Goal: Task Accomplishment & Management: Complete application form

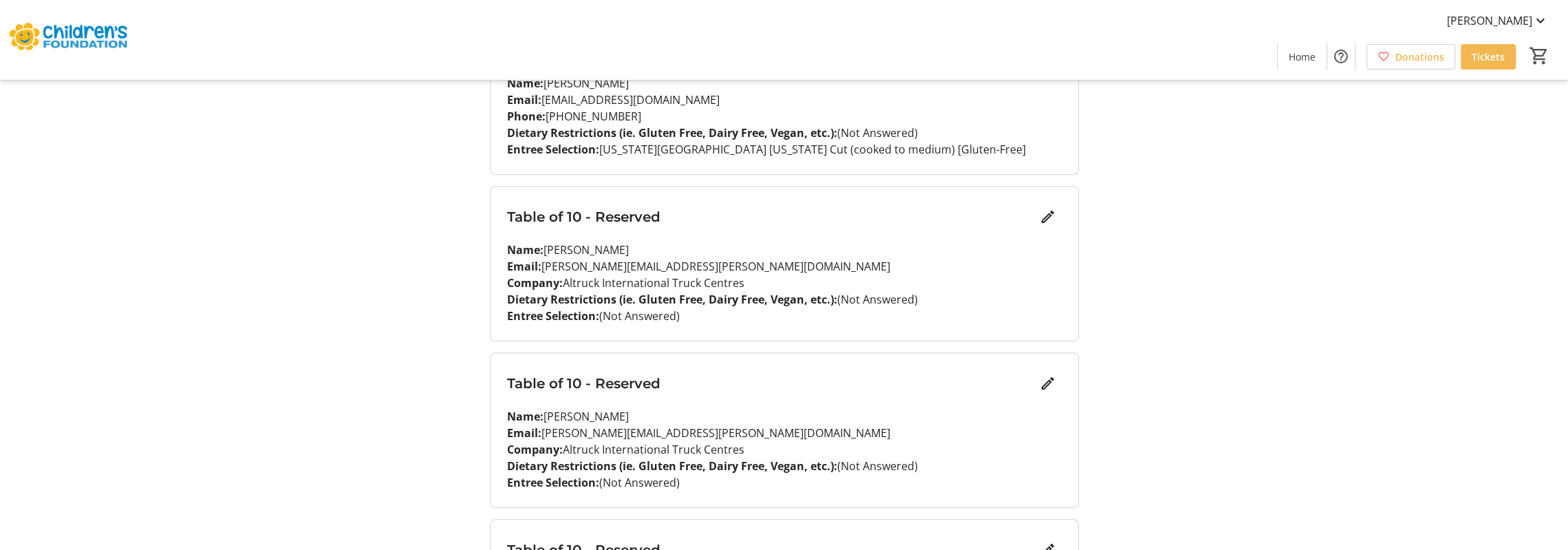
scroll to position [431, 0]
click at [1056, 219] on span "Edit" at bounding box center [1048, 216] width 28 height 28
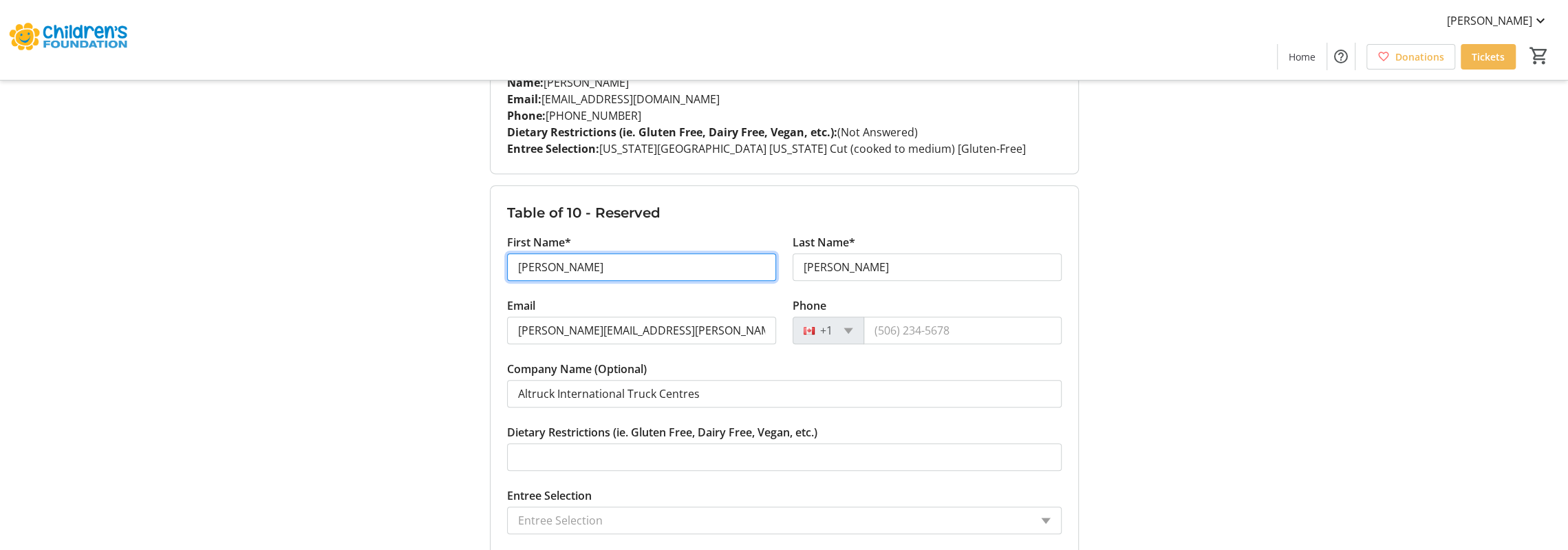
click at [744, 269] on input "[PERSON_NAME]" at bounding box center [641, 267] width 269 height 28
type input "[PERSON_NAME]"
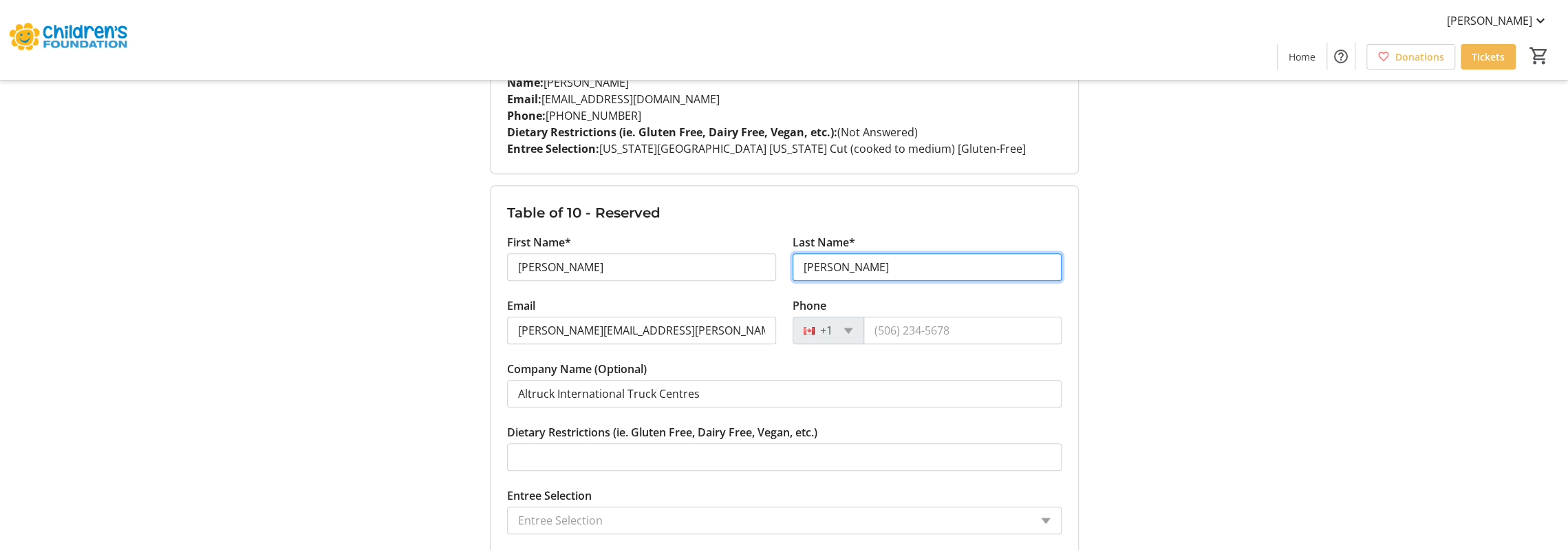
type input "[PERSON_NAME]"
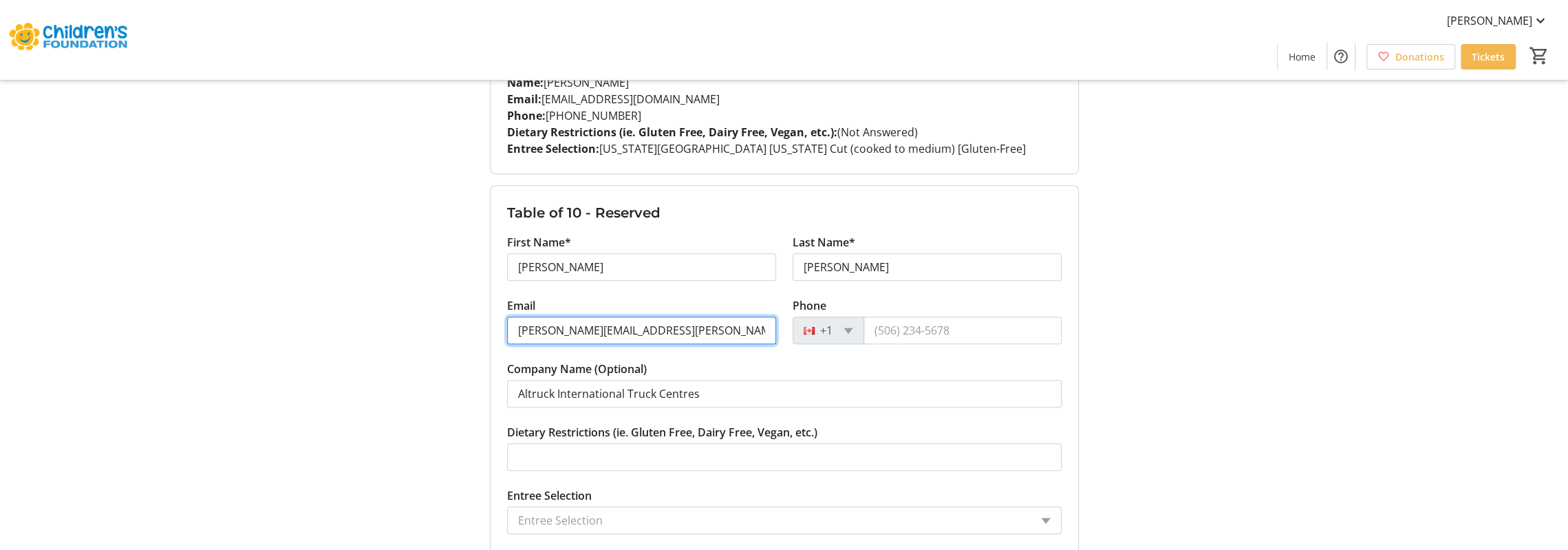
click at [551, 329] on input "[PERSON_NAME][EMAIL_ADDRESS][PERSON_NAME][DOMAIN_NAME]" at bounding box center [641, 330] width 269 height 28
type input "[EMAIL_ADDRESS][DOMAIN_NAME]"
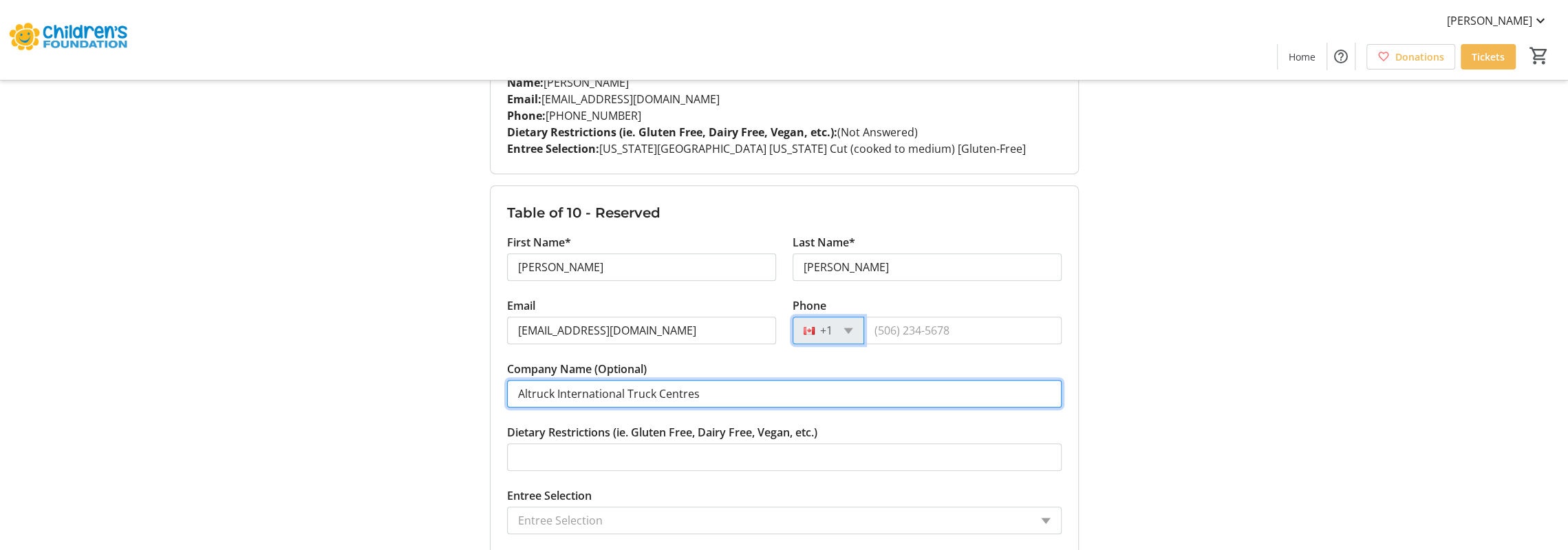
click at [572, 396] on input "Altruck International Truck Centres" at bounding box center [784, 393] width 555 height 28
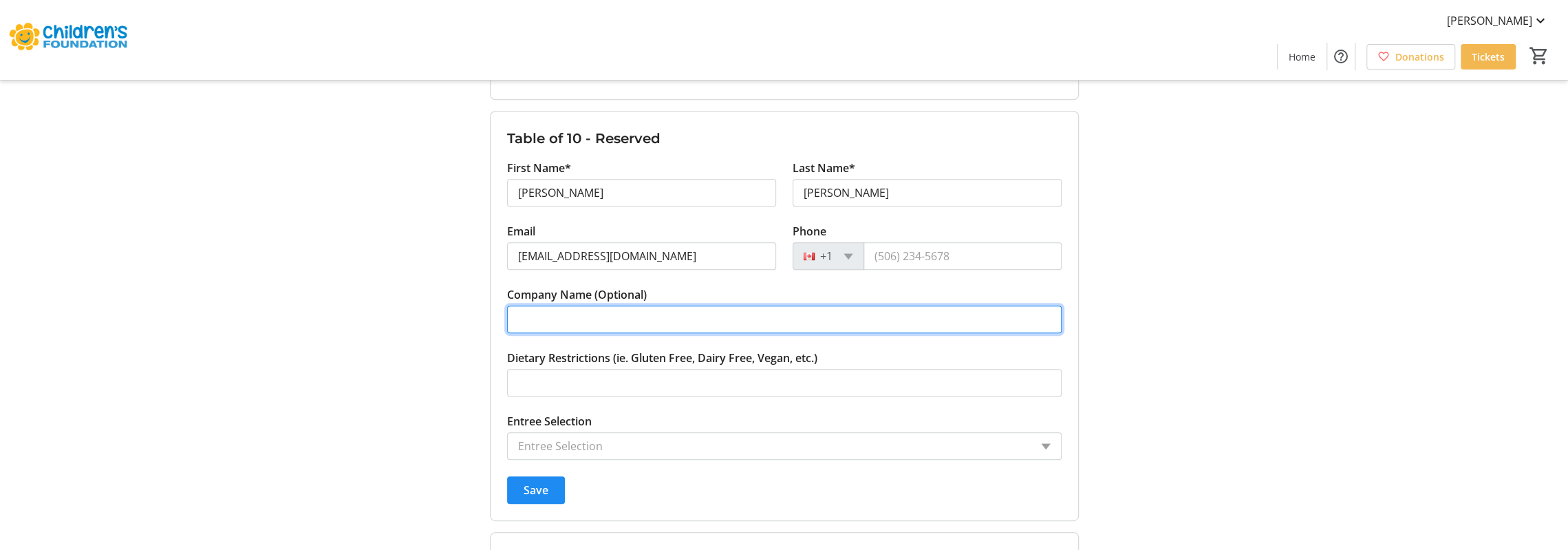
scroll to position [527, 0]
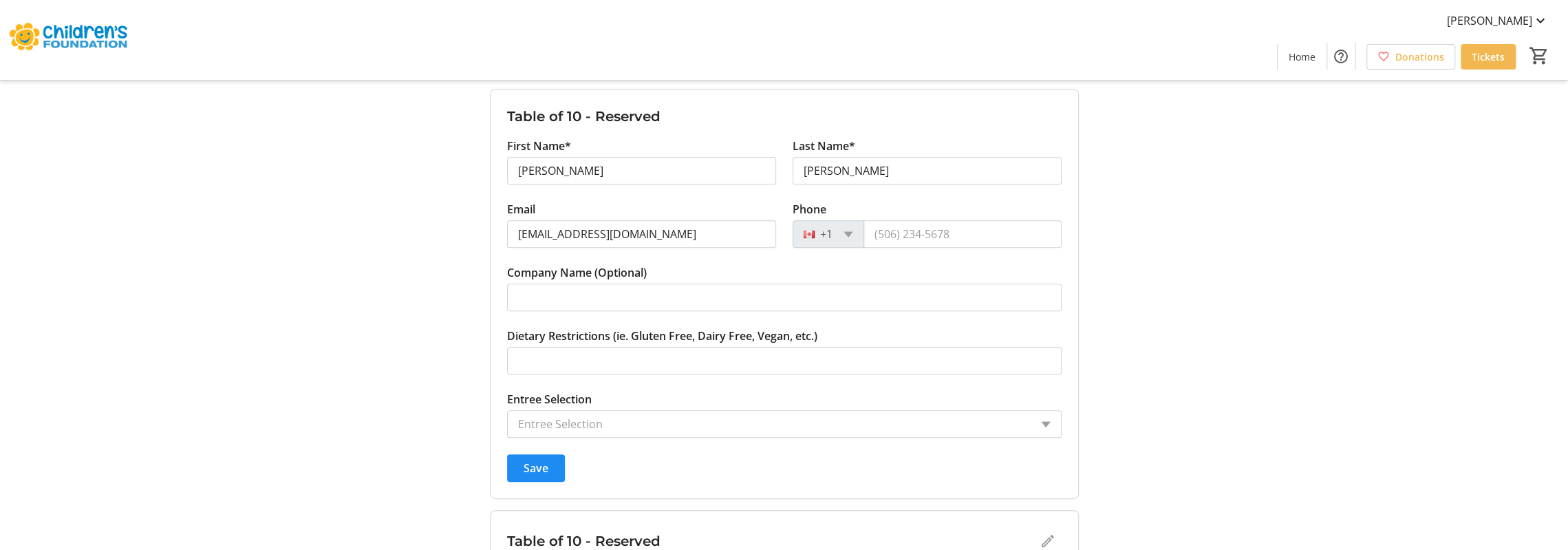
click at [574, 416] on input "Entree Selection" at bounding box center [774, 424] width 512 height 16
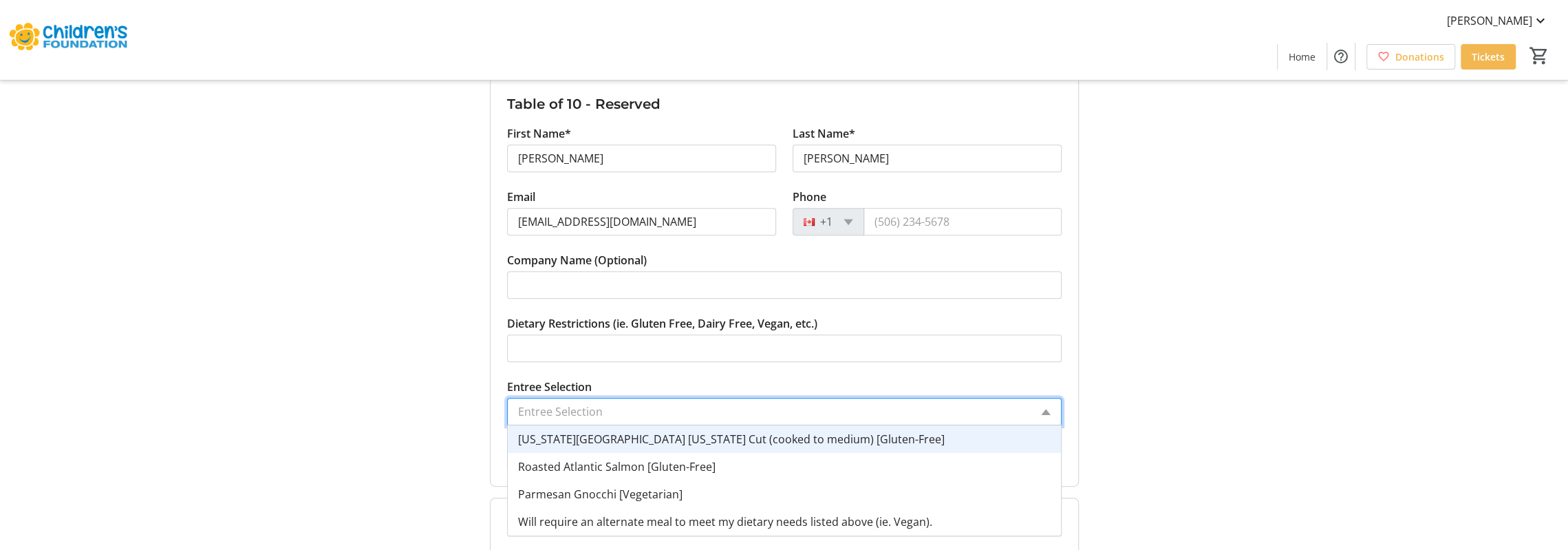
scroll to position [541, 0]
click at [571, 430] on span "[US_STATE][GEOGRAPHIC_DATA] [US_STATE] Cut (cooked to medium) [Gluten-Free]" at bounding box center [731, 438] width 426 height 15
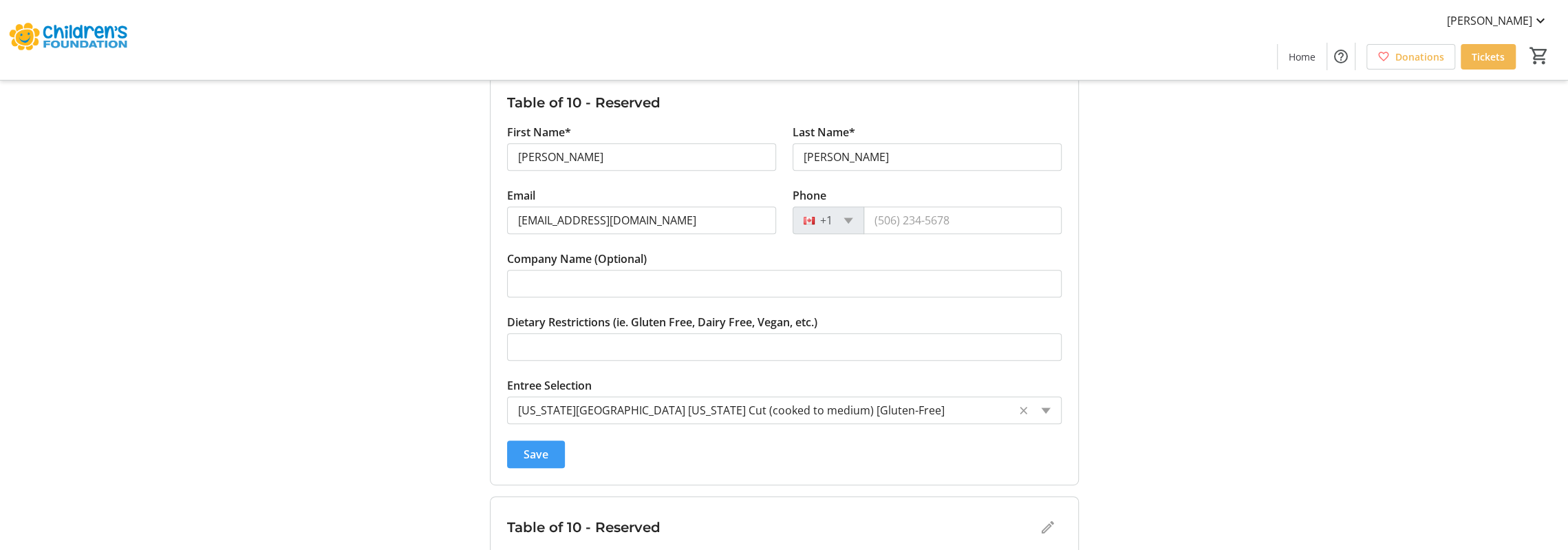
click at [518, 452] on span "submit" at bounding box center [536, 454] width 58 height 33
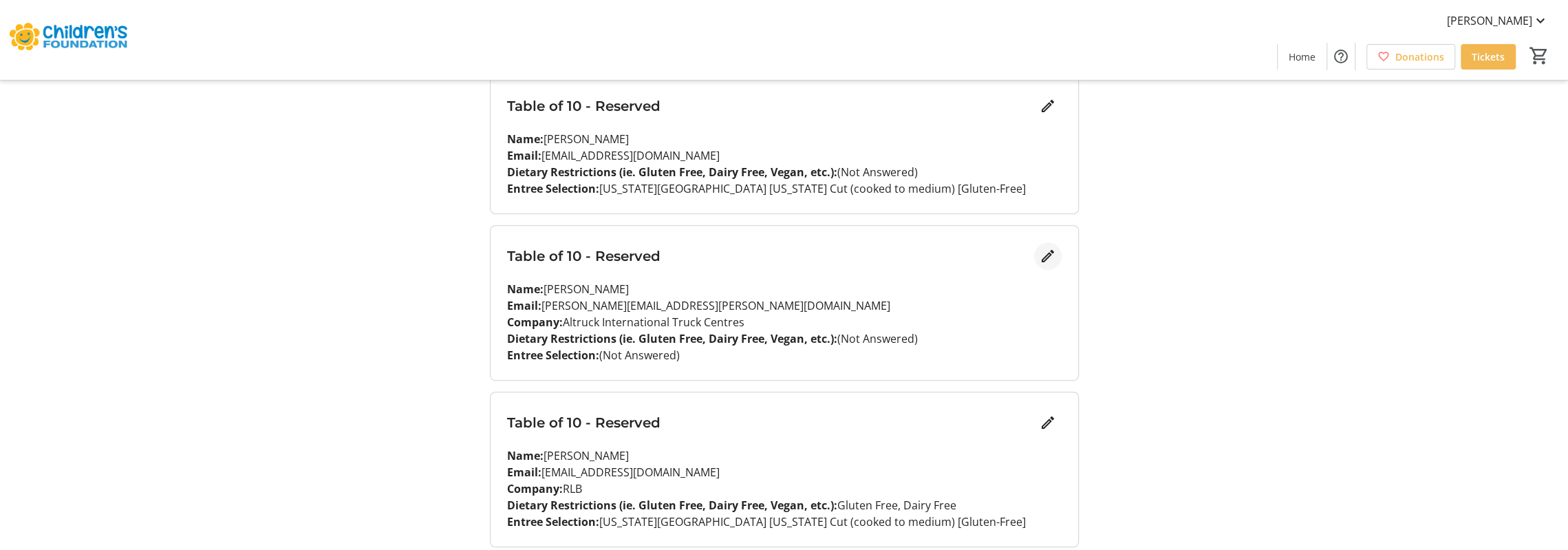
click at [1034, 248] on span "Edit" at bounding box center [1048, 256] width 28 height 28
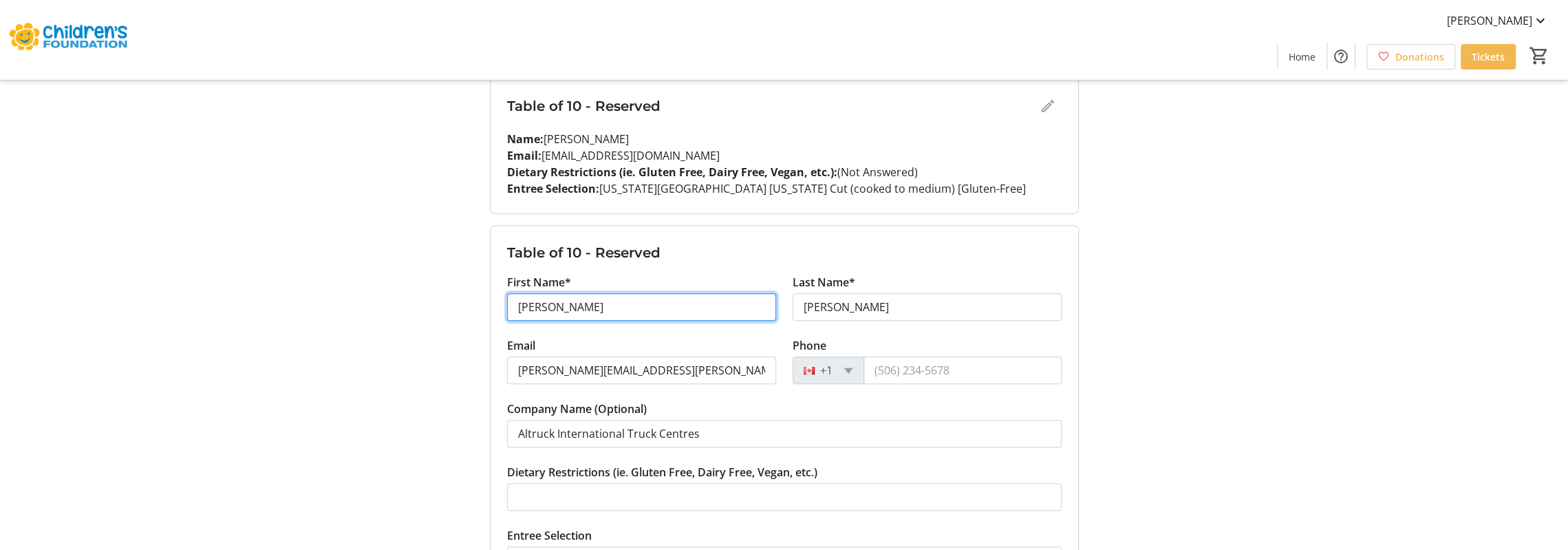
click at [647, 313] on input "[PERSON_NAME]" at bounding box center [641, 307] width 269 height 28
type input "[PERSON_NAME]"
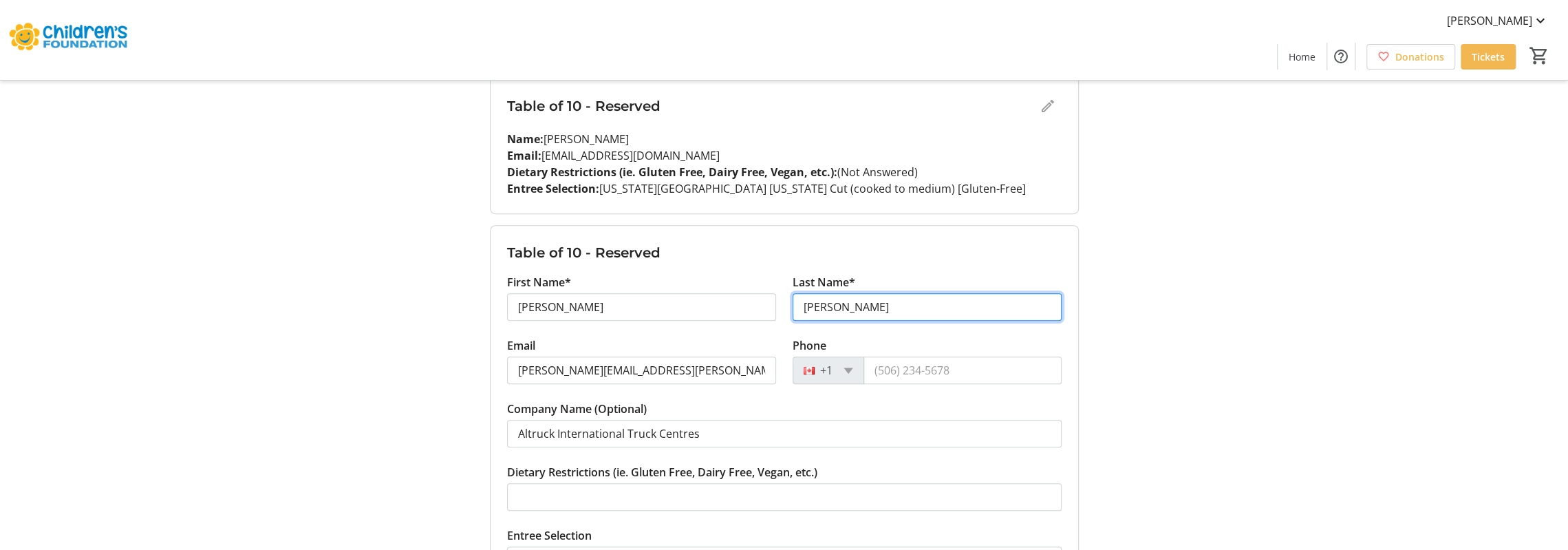
type input "[PERSON_NAME]"
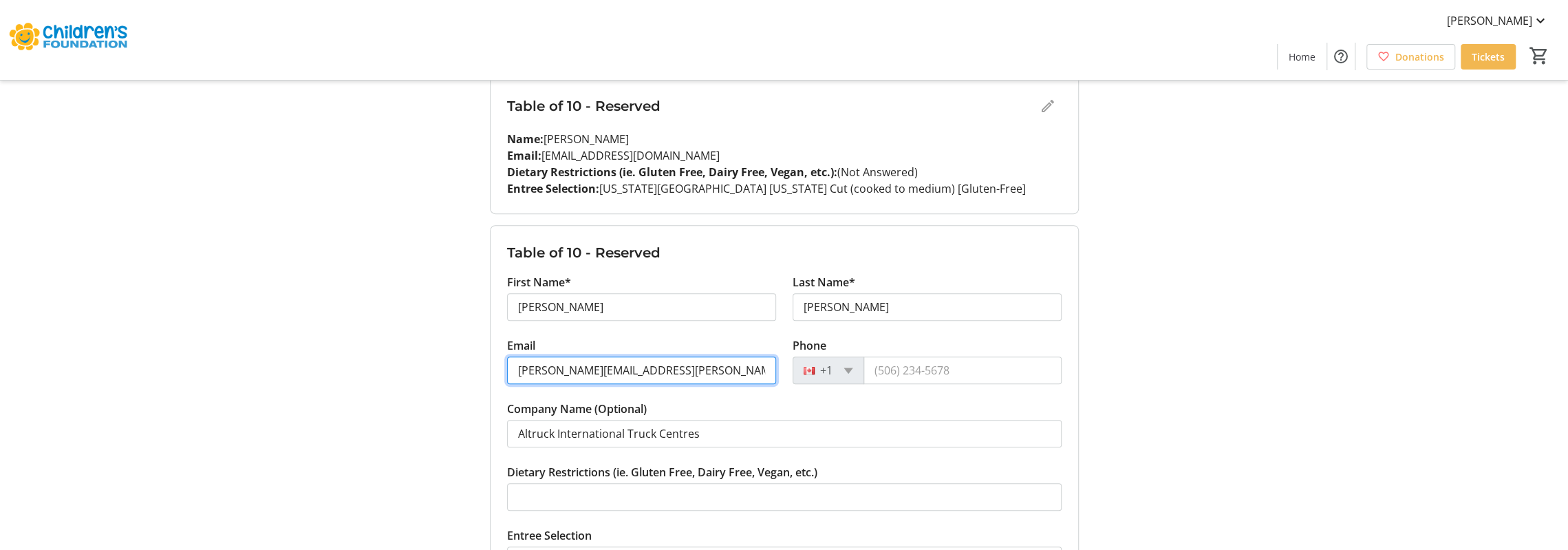
click at [642, 361] on input "[PERSON_NAME][EMAIL_ADDRESS][PERSON_NAME][DOMAIN_NAME]" at bounding box center [641, 370] width 269 height 28
type input "[EMAIL_ADDRESS][DOMAIN_NAME]"
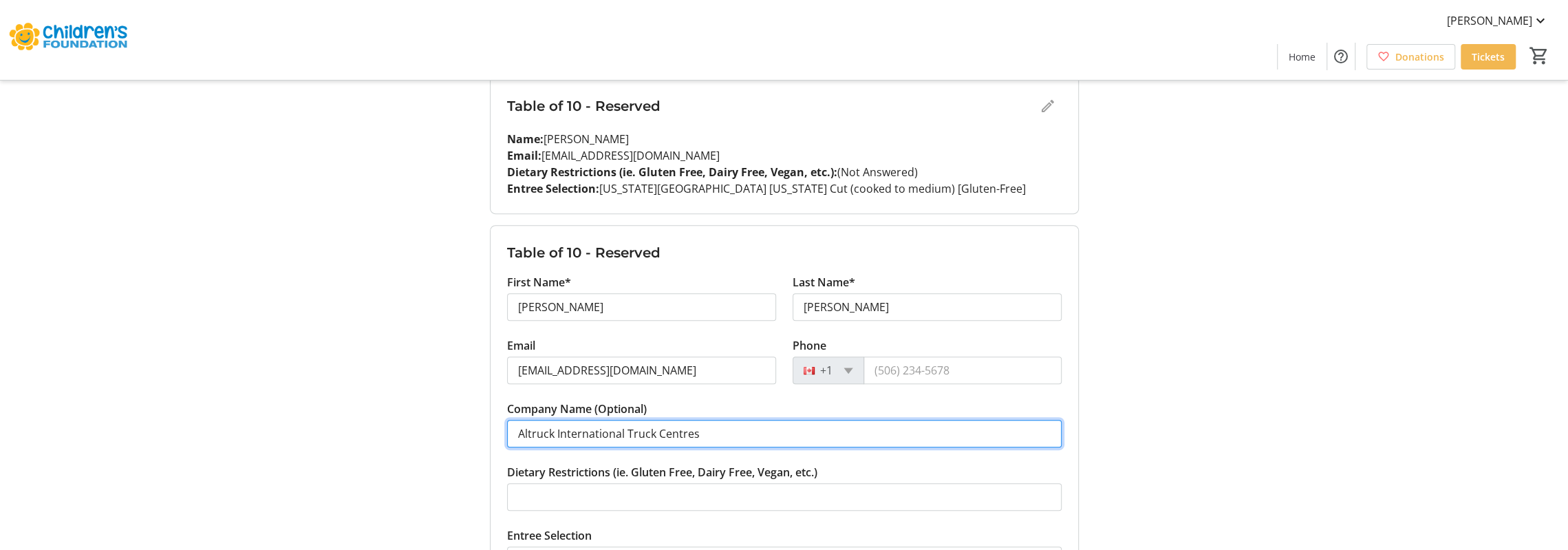
click at [634, 431] on input "Altruck International Truck Centres" at bounding box center [784, 433] width 555 height 28
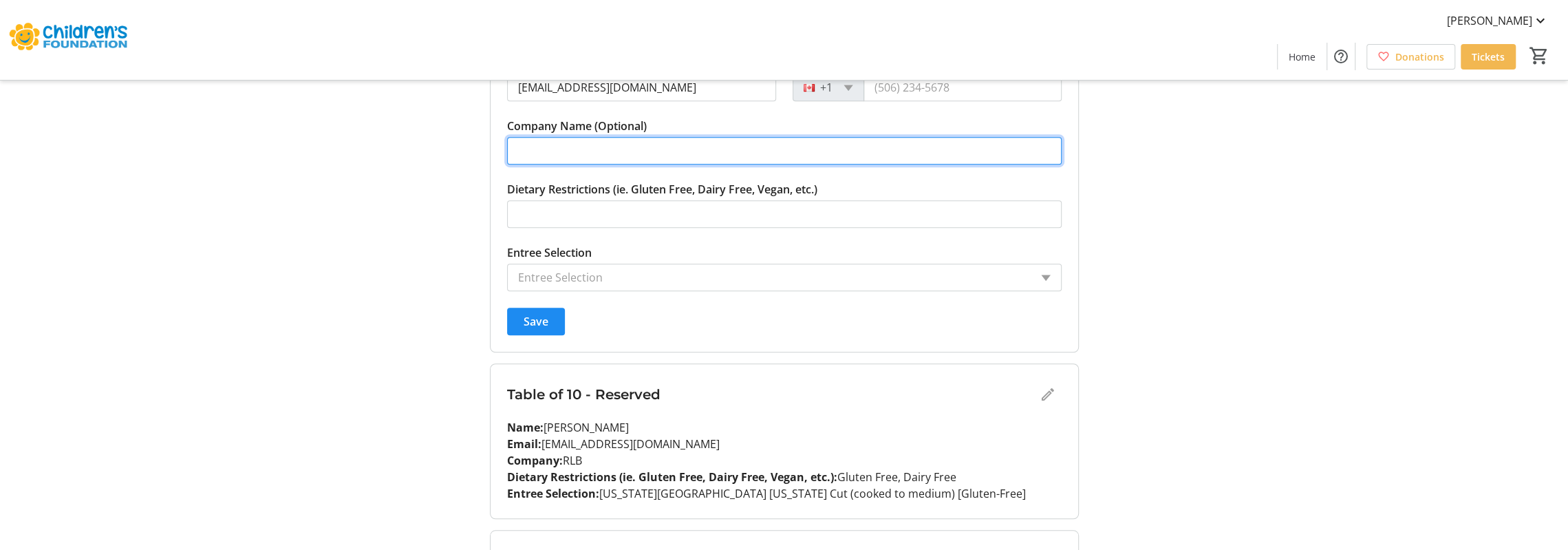
scroll to position [840, 0]
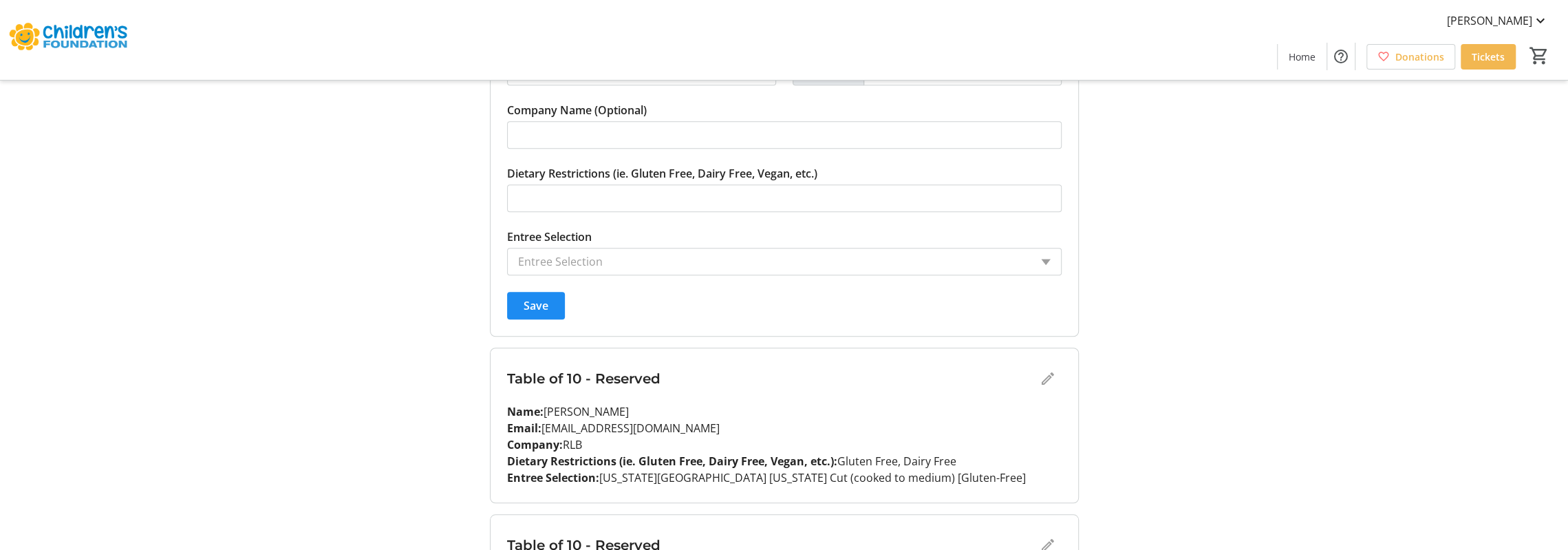
click at [644, 269] on div "Entree Selection" at bounding box center [769, 262] width 522 height 27
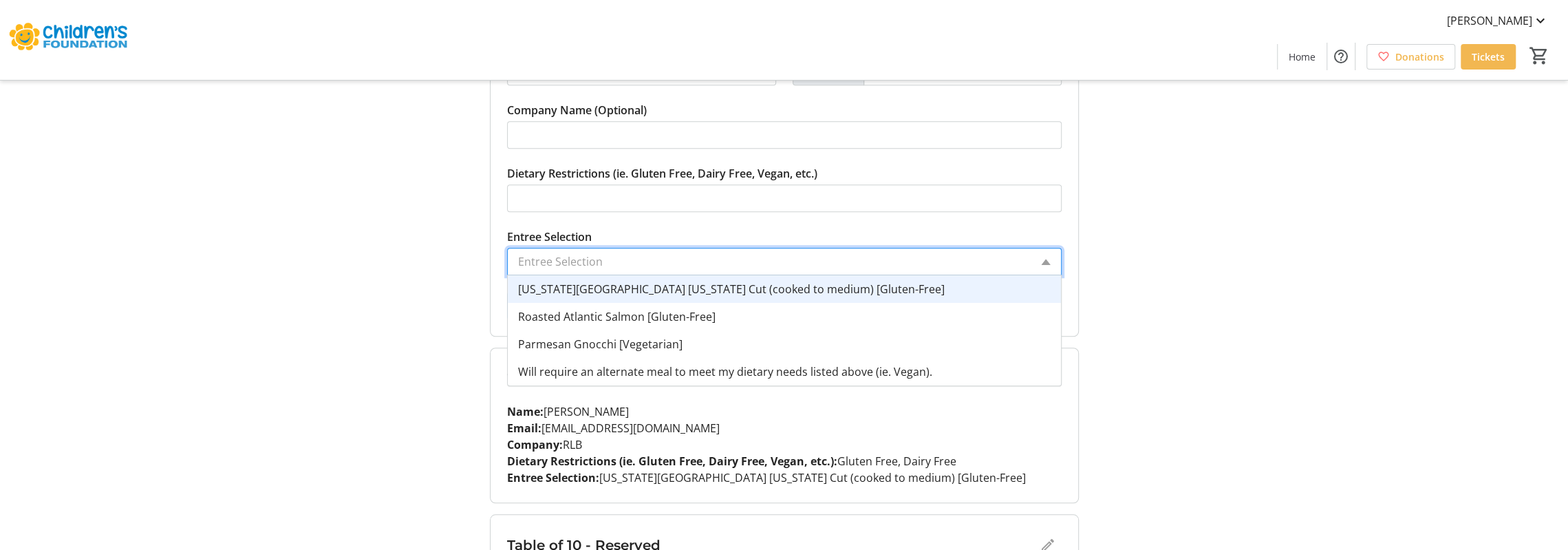
click at [641, 286] on span "[US_STATE][GEOGRAPHIC_DATA] [US_STATE] Cut (cooked to medium) [Gluten-Free]" at bounding box center [731, 289] width 426 height 15
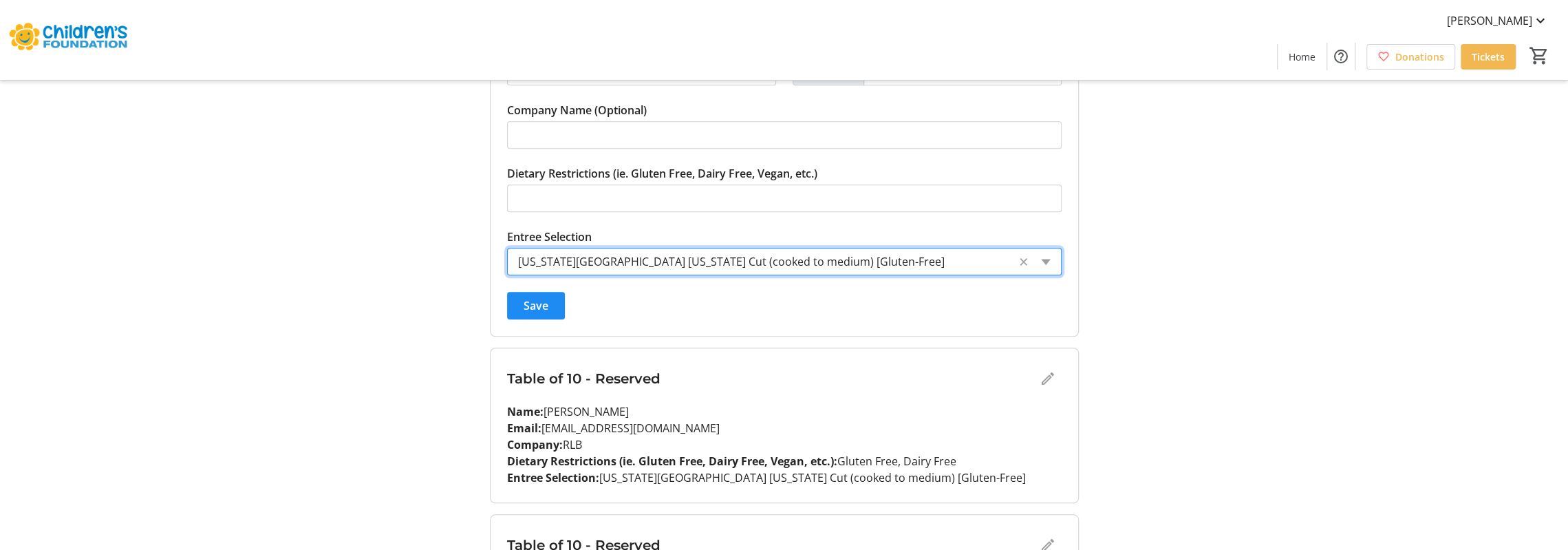
click at [557, 287] on form "Table of 10 - Reserved First Name* [PERSON_NAME] Last Name* [PERSON_NAME] Email…" at bounding box center [784, 131] width 588 height 408
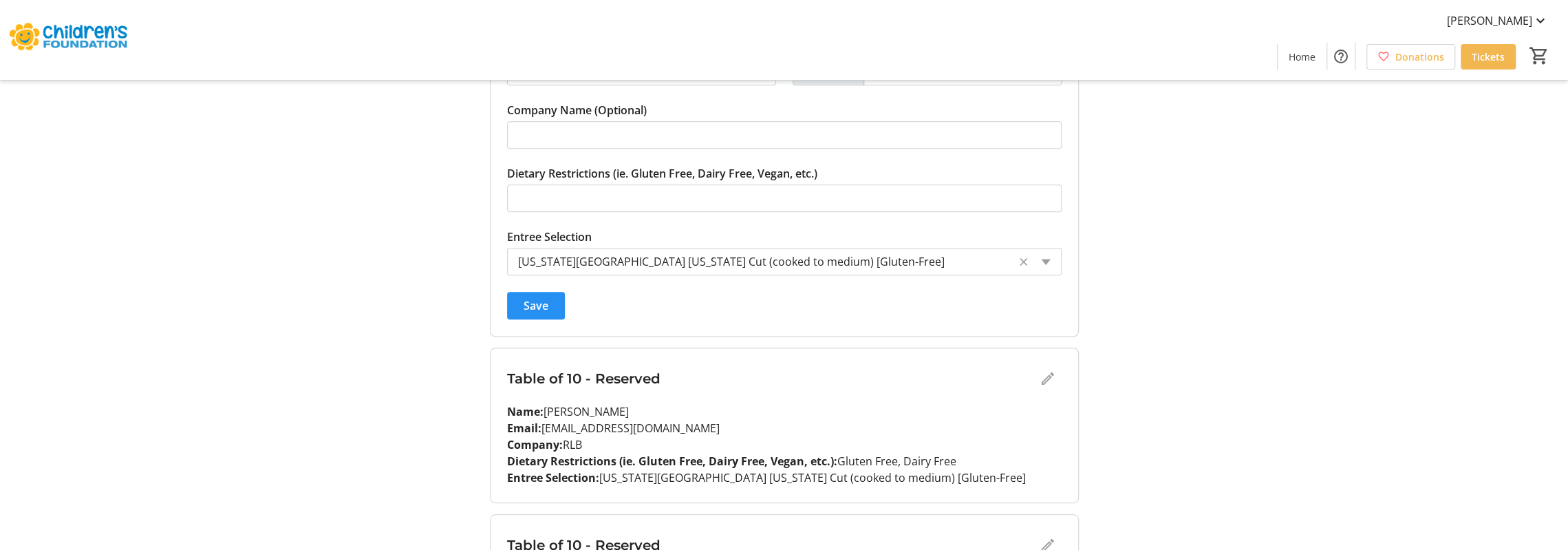
click at [552, 297] on span "submit" at bounding box center [536, 305] width 58 height 33
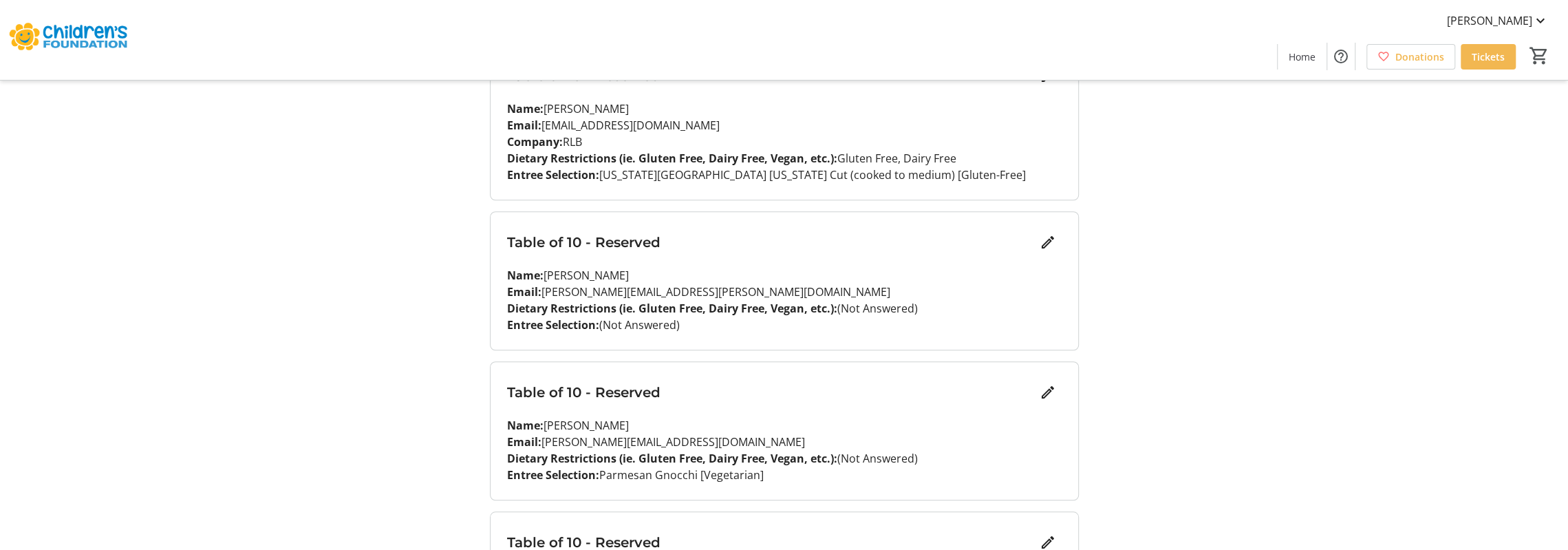
scroll to position [871, 0]
click at [1051, 237] on mat-icon "Edit" at bounding box center [1048, 241] width 16 height 16
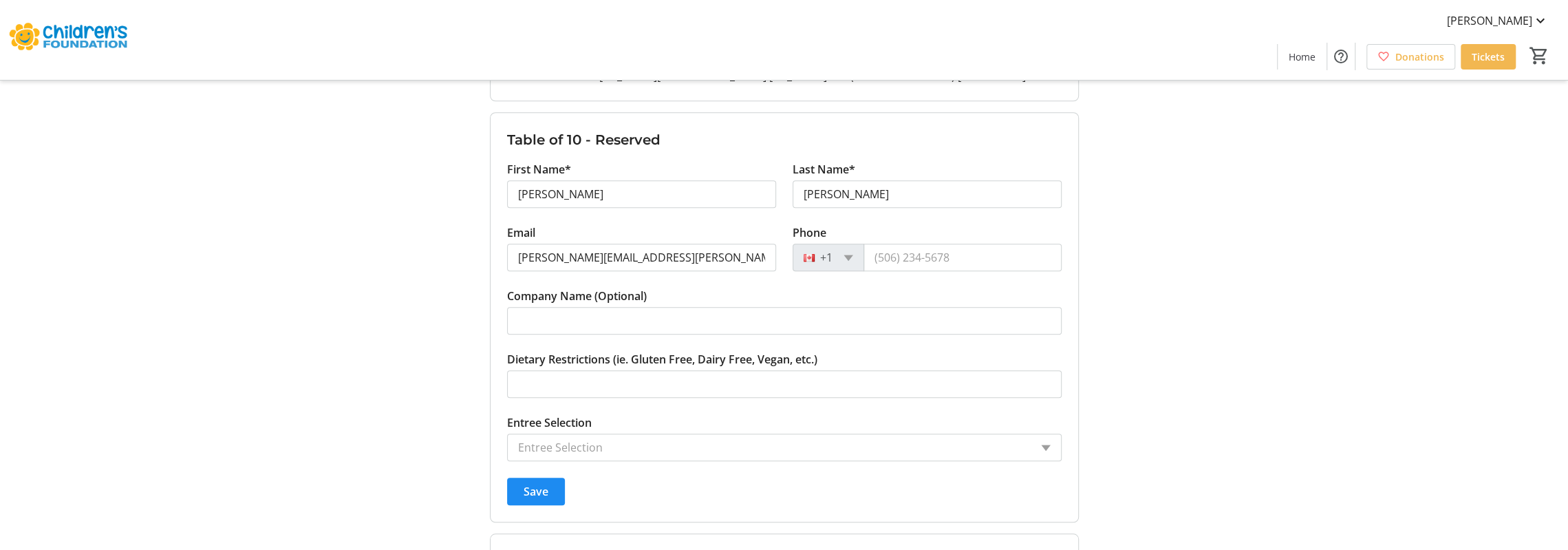
scroll to position [973, 0]
click at [696, 437] on input "Entree Selection" at bounding box center [774, 445] width 512 height 16
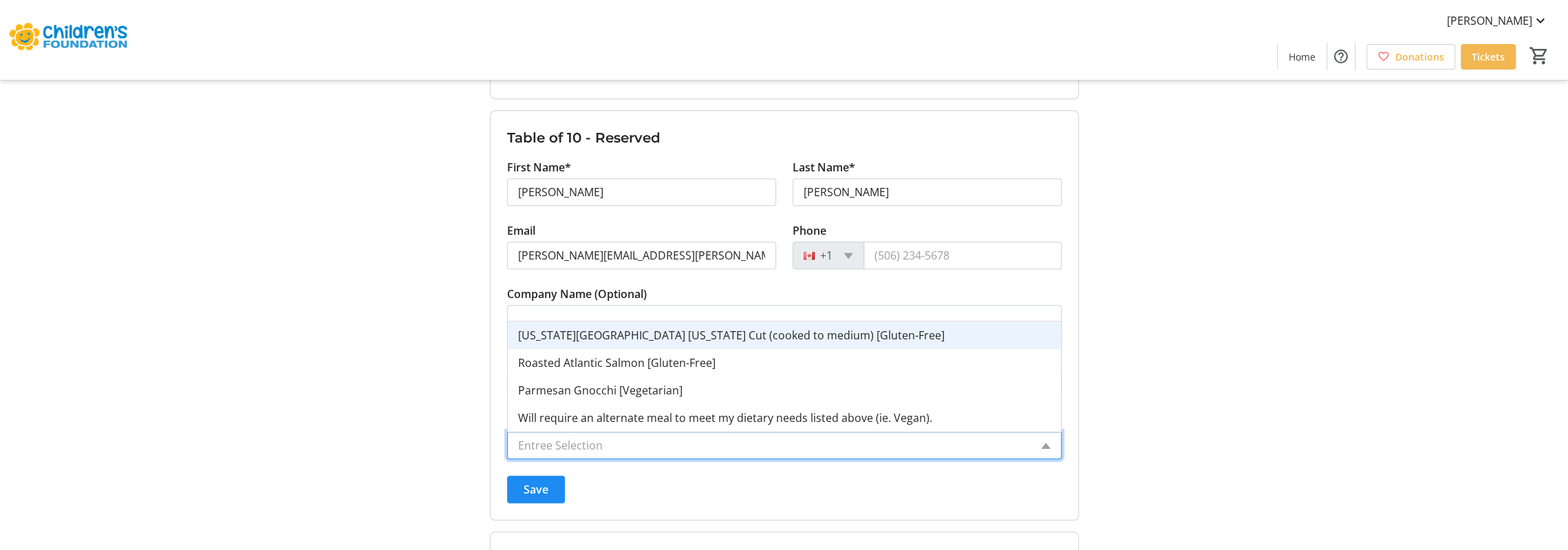
click at [710, 339] on span "[US_STATE][GEOGRAPHIC_DATA] [US_STATE] Cut (cooked to medium) [Gluten-Free]" at bounding box center [731, 335] width 426 height 15
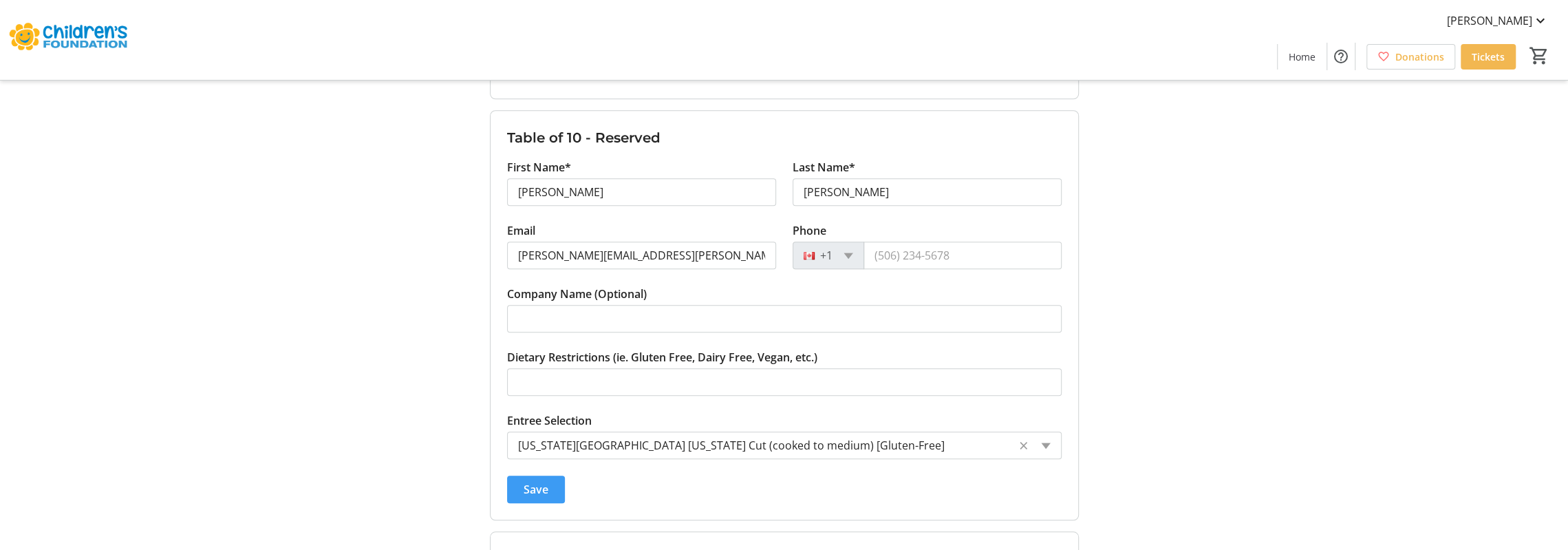
click at [549, 483] on span "submit" at bounding box center [536, 489] width 58 height 33
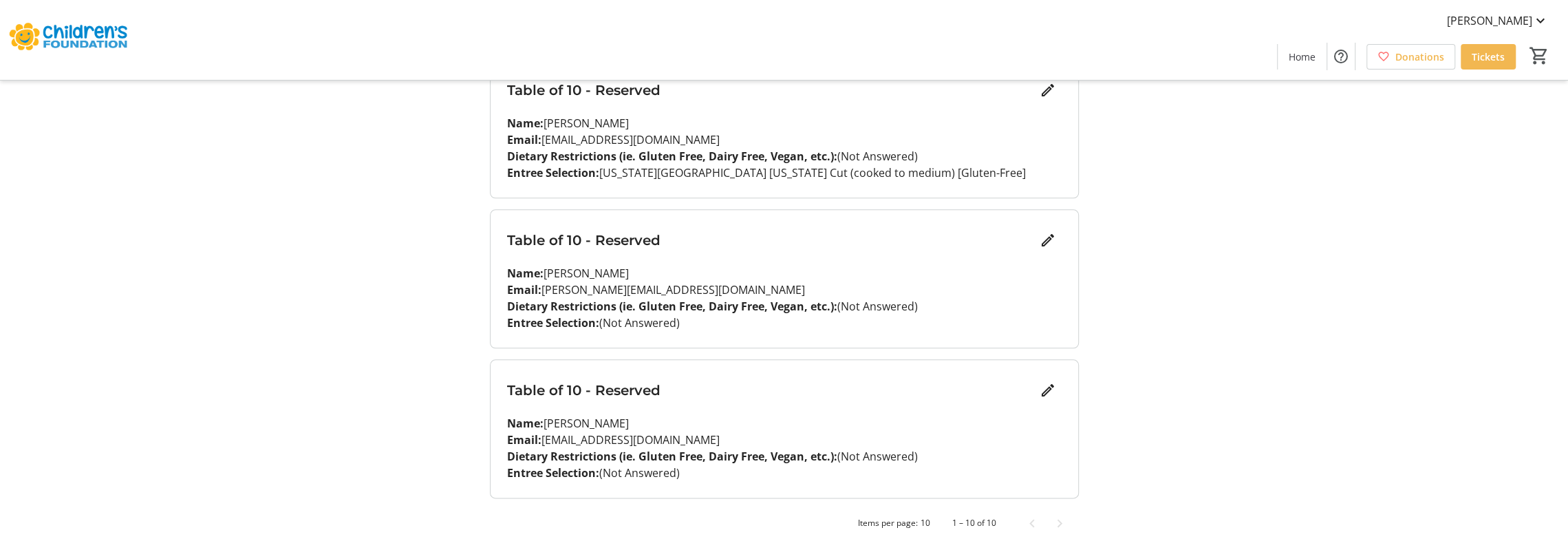
scroll to position [1324, 0]
click at [1050, 235] on mat-icon "Edit" at bounding box center [1048, 238] width 16 height 16
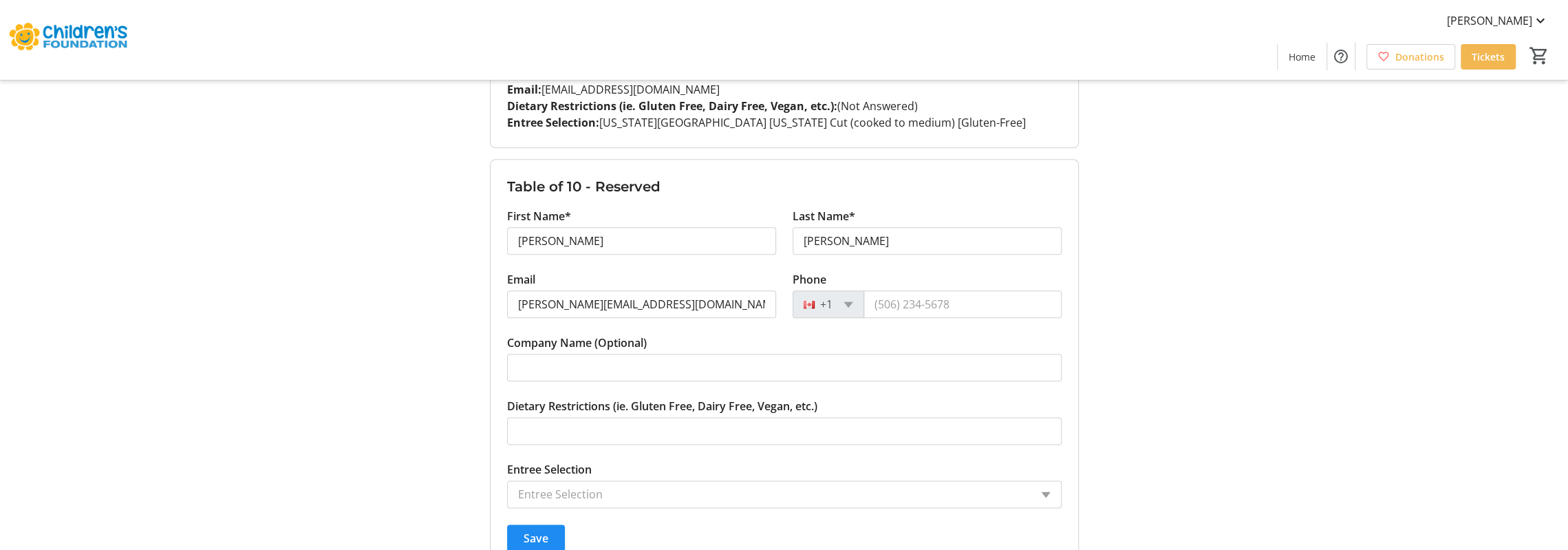
scroll to position [1379, 0]
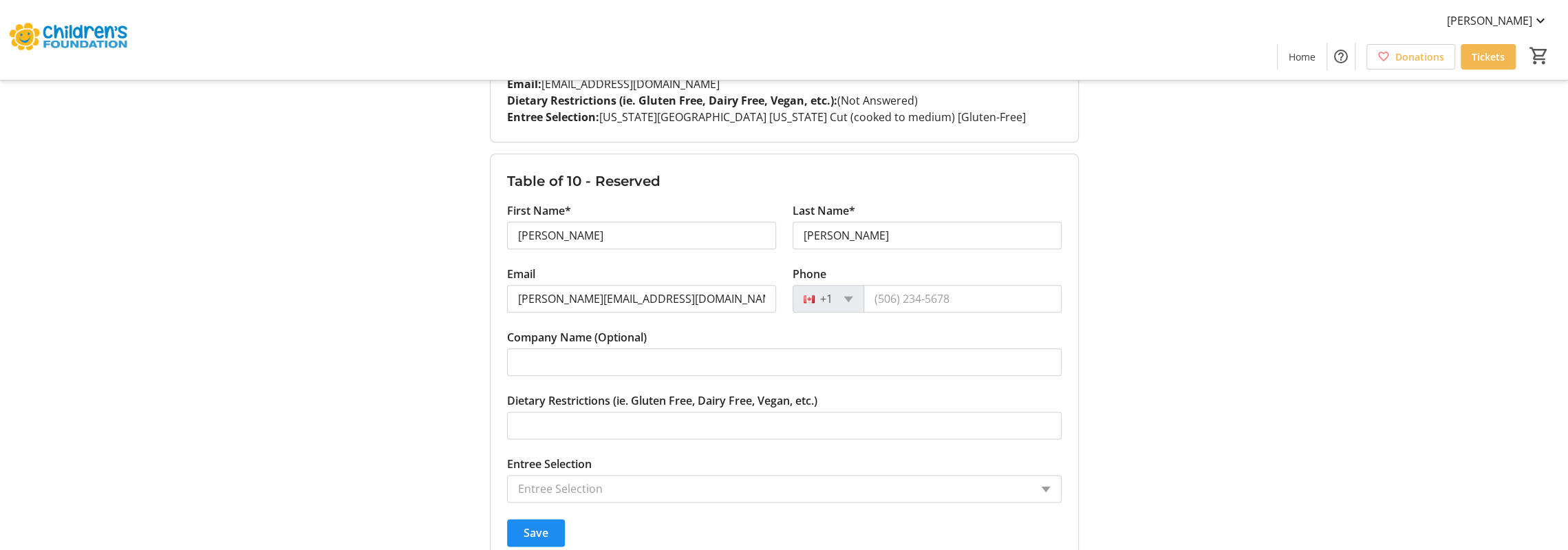
click at [621, 481] on input "Entree Selection" at bounding box center [774, 488] width 512 height 16
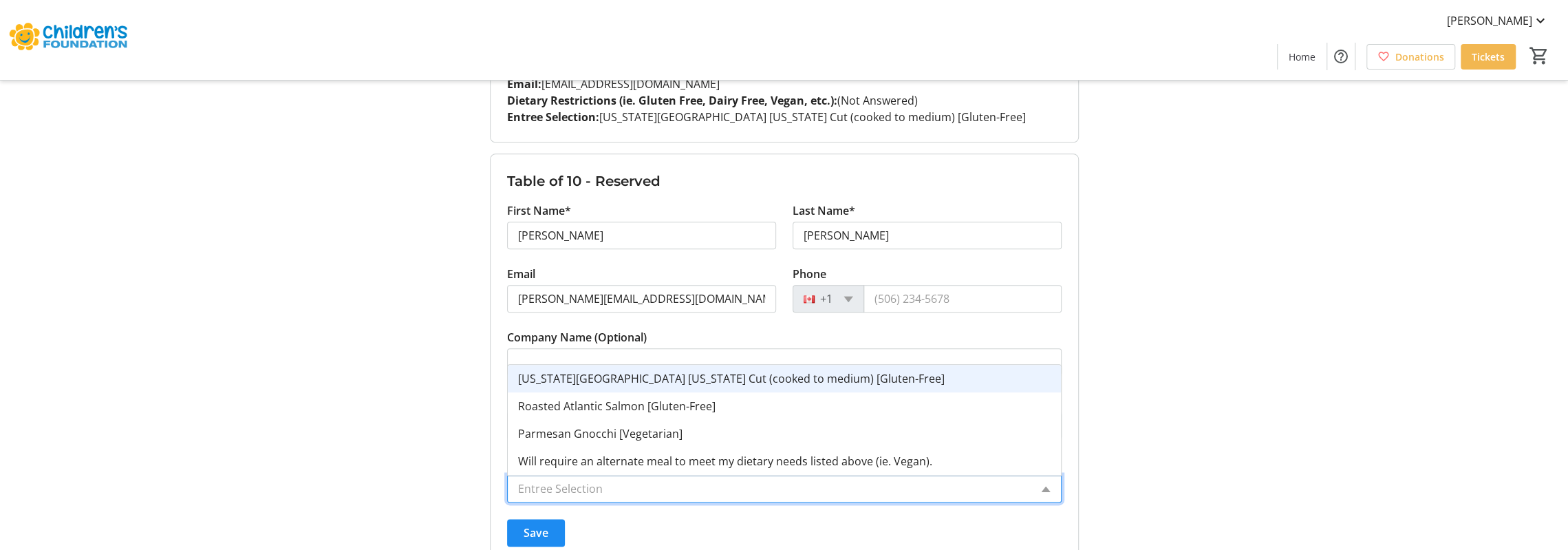
click at [631, 382] on span "[US_STATE][GEOGRAPHIC_DATA] [US_STATE] Cut (cooked to medium) [Gluten-Free]" at bounding box center [731, 379] width 426 height 15
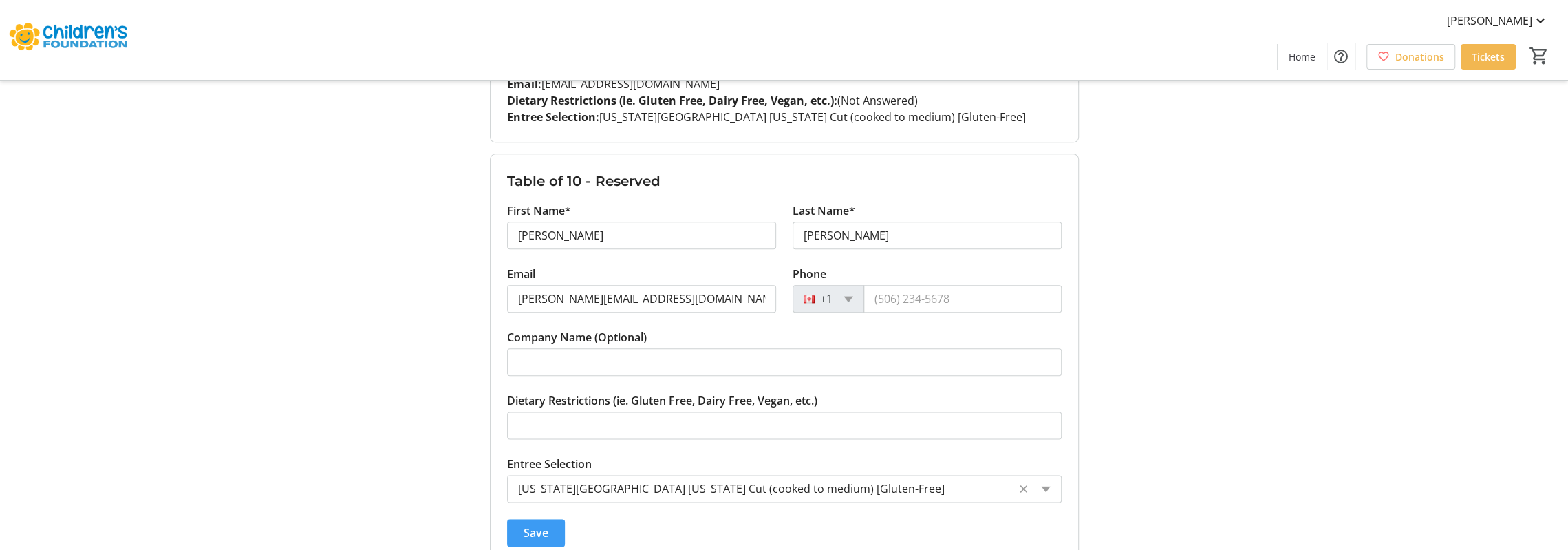
click at [544, 519] on span "submit" at bounding box center [536, 532] width 58 height 33
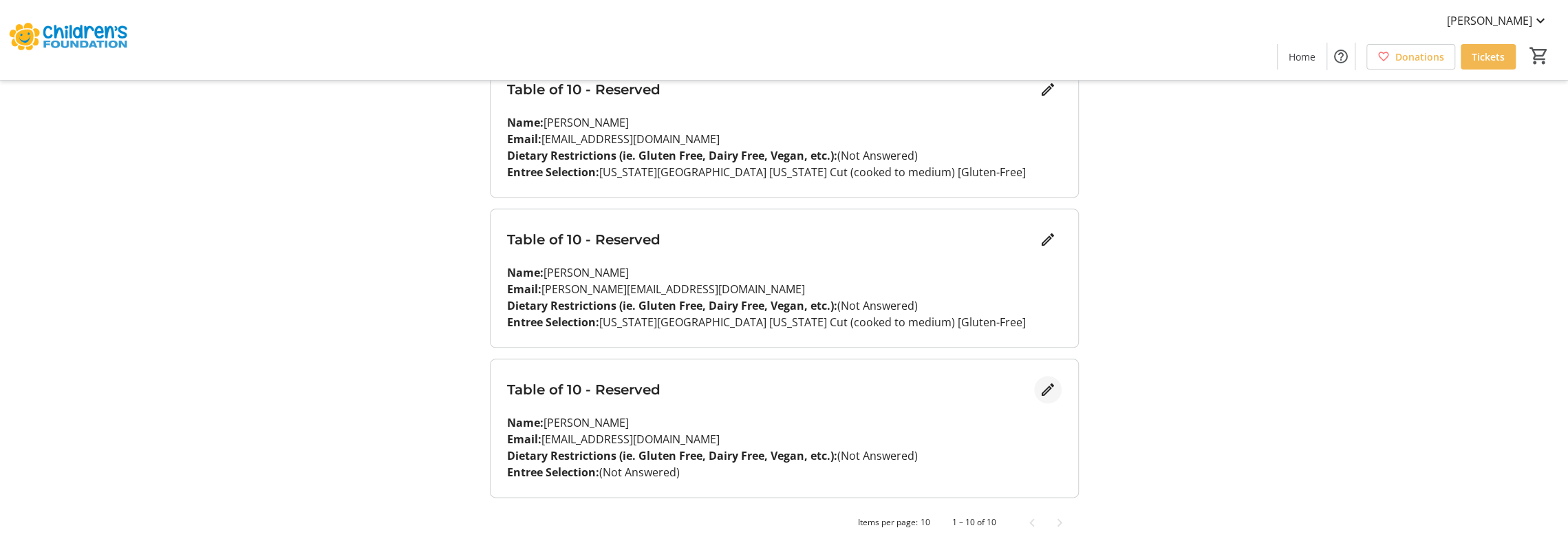
click at [1041, 387] on mat-icon "Edit" at bounding box center [1048, 389] width 16 height 16
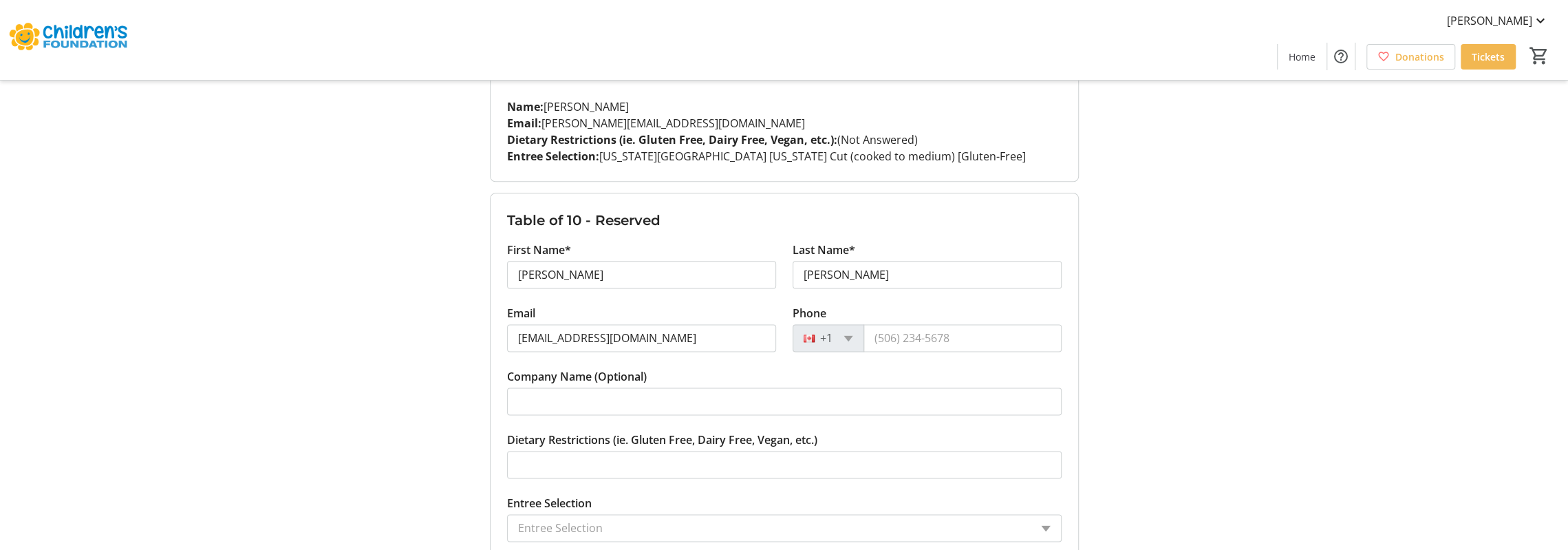
scroll to position [1545, 0]
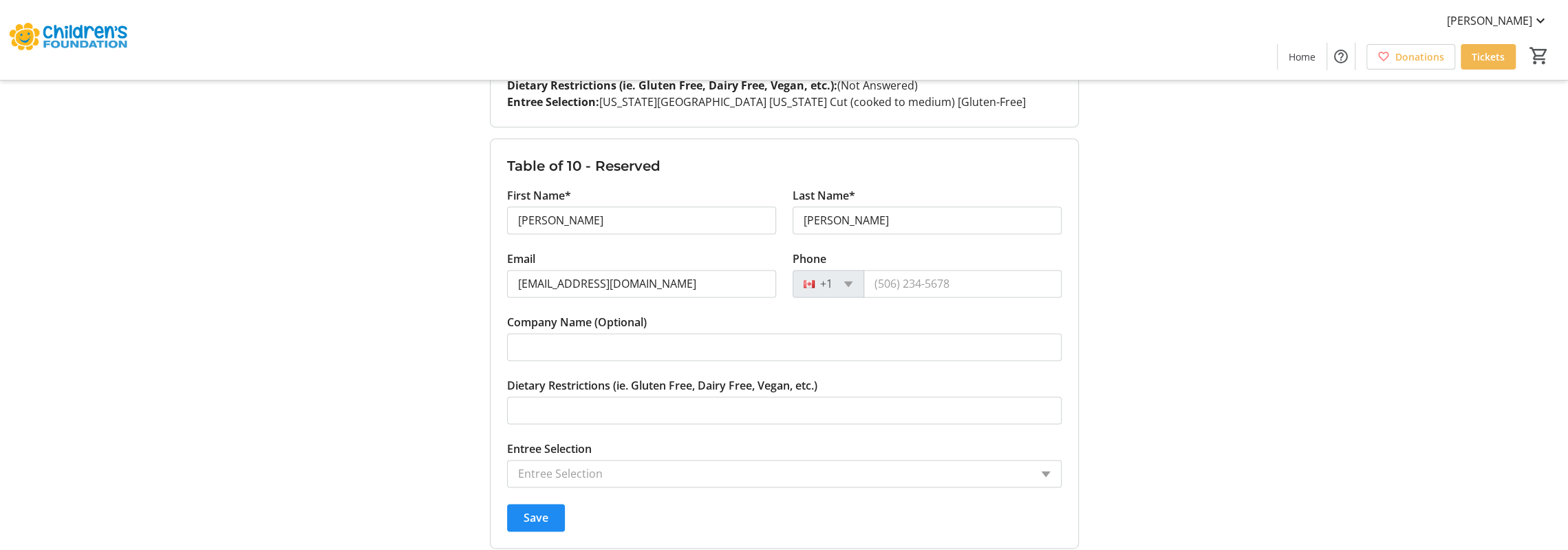
click at [628, 455] on tr-form-field "Entree Selection Entree Selection" at bounding box center [784, 464] width 555 height 47
click at [626, 465] on input "Entree Selection" at bounding box center [774, 473] width 512 height 16
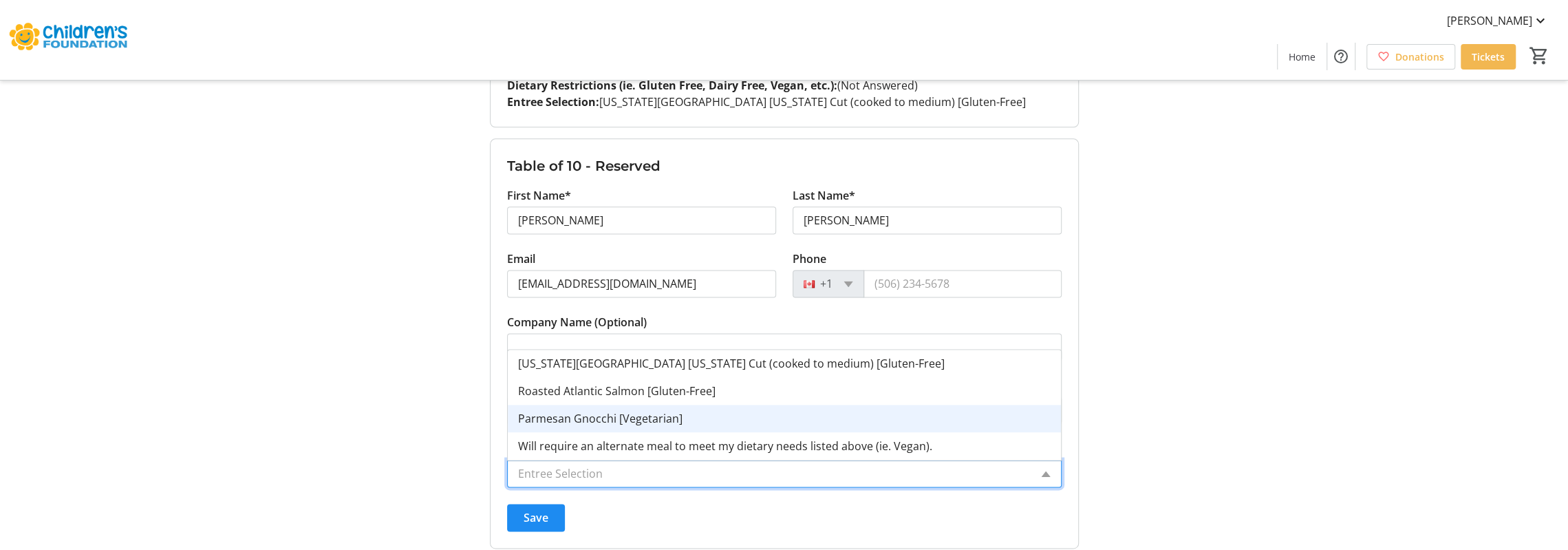
click at [617, 414] on span "Parmesan Gnocchi [Vegetarian]" at bounding box center [600, 419] width 164 height 15
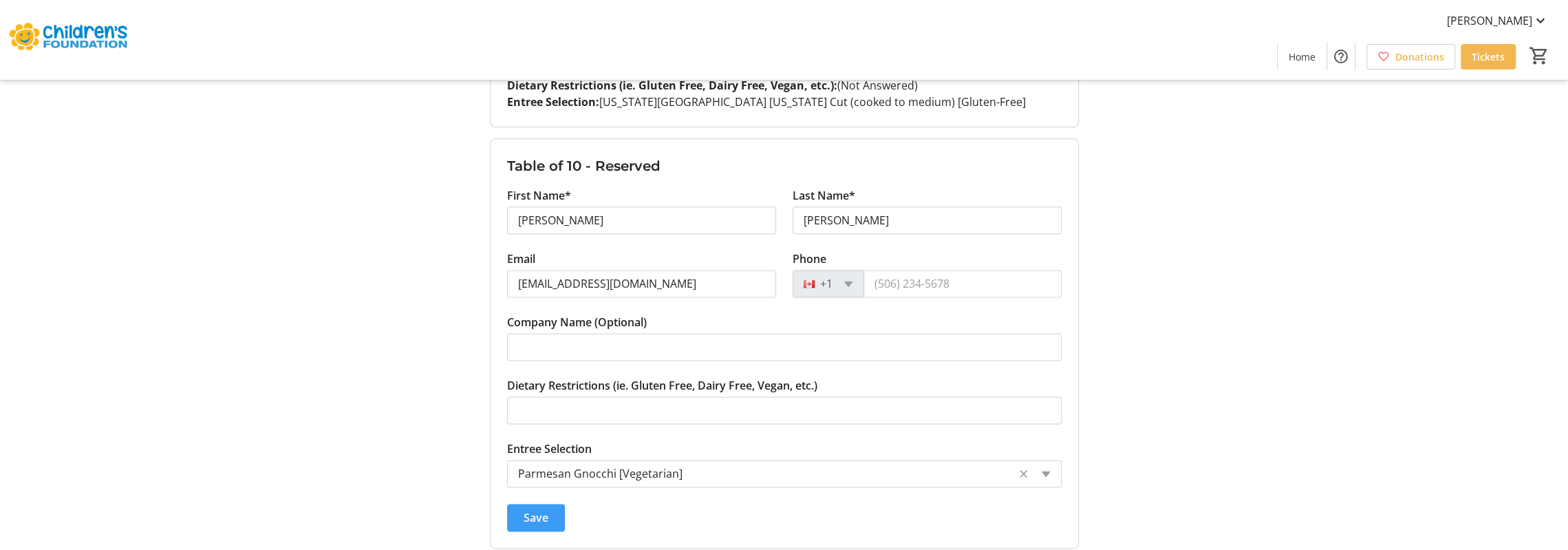
click at [550, 511] on span "submit" at bounding box center [536, 517] width 58 height 33
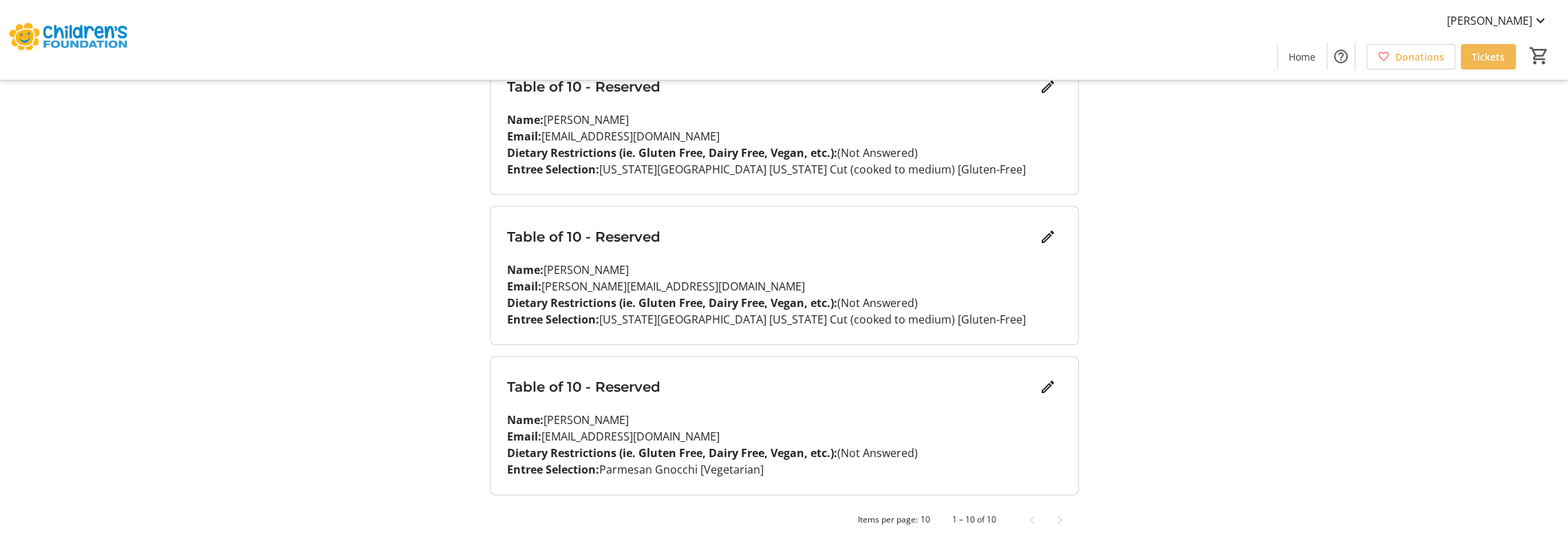
scroll to position [1324, 0]
click at [1046, 391] on mat-icon "Edit" at bounding box center [1048, 389] width 16 height 16
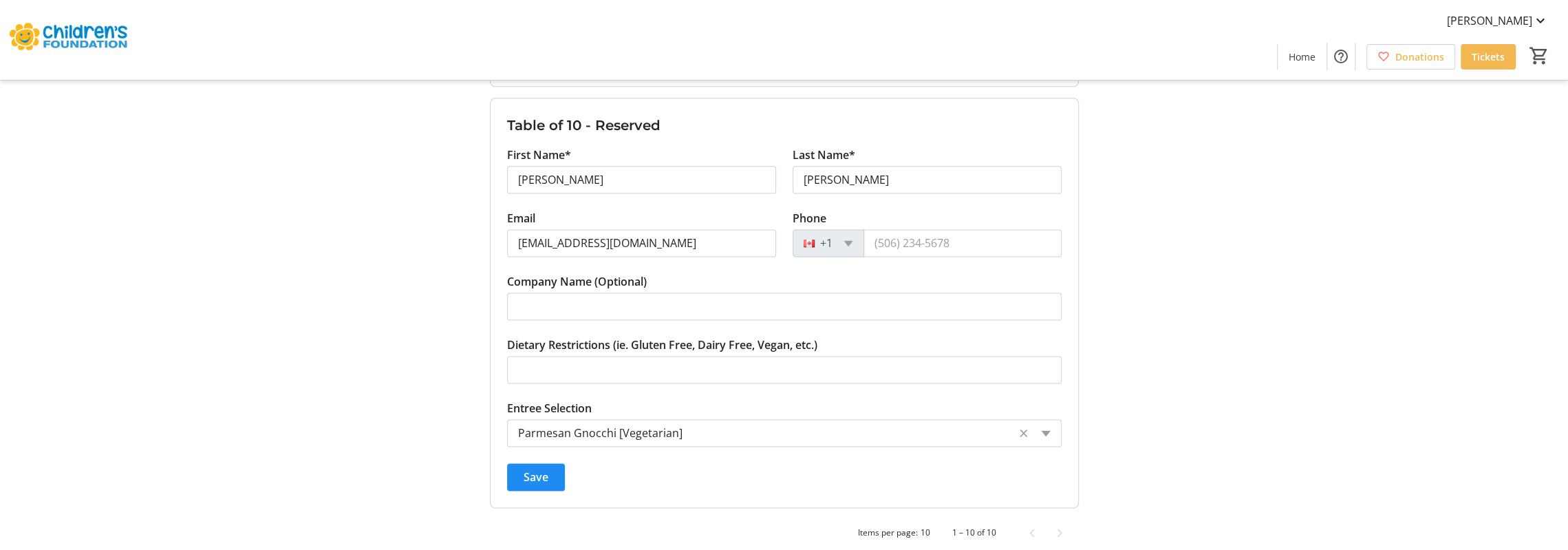
scroll to position [1594, 0]
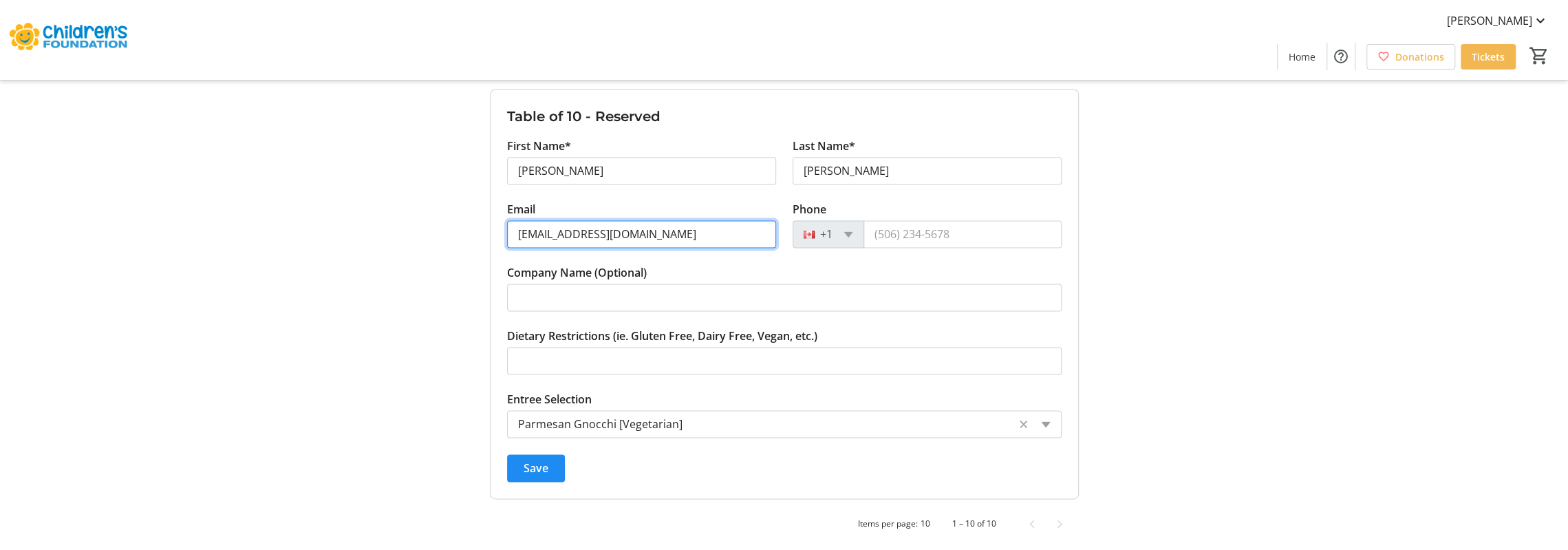
click at [618, 225] on input "[EMAIL_ADDRESS][DOMAIN_NAME]" at bounding box center [641, 234] width 269 height 28
type input "[EMAIL_ADDRESS][DOMAIN_NAME]"
click at [542, 464] on span "Save" at bounding box center [536, 467] width 25 height 16
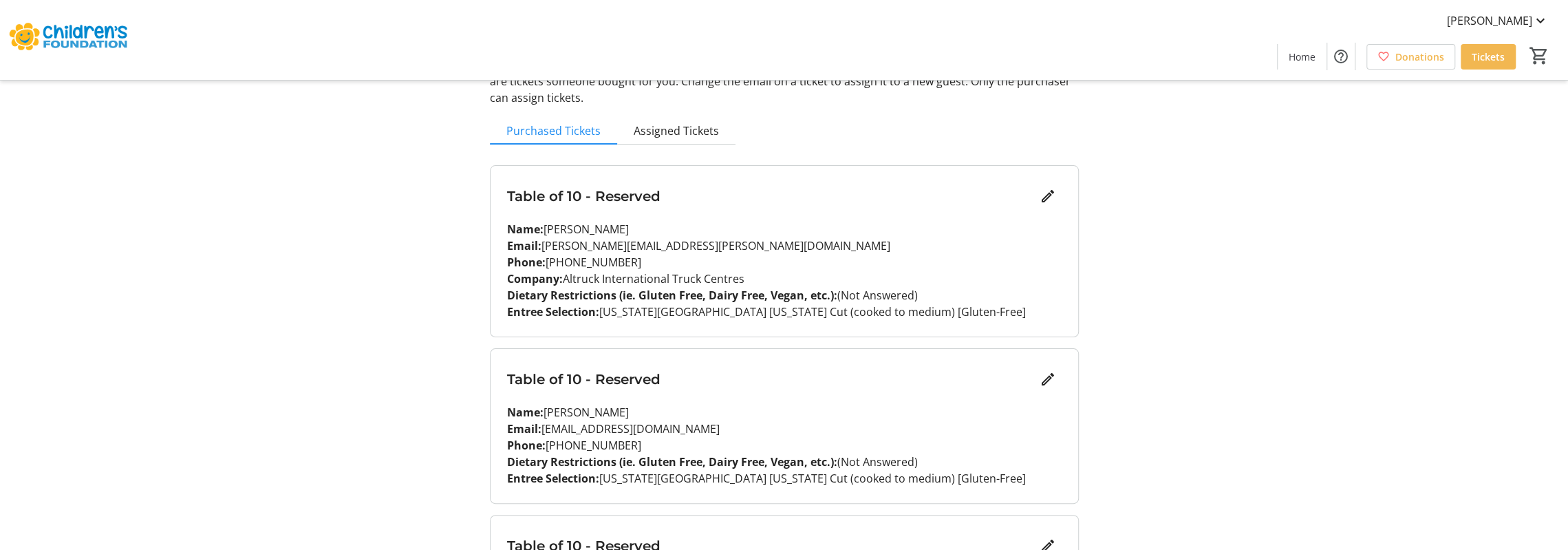
scroll to position [0, 0]
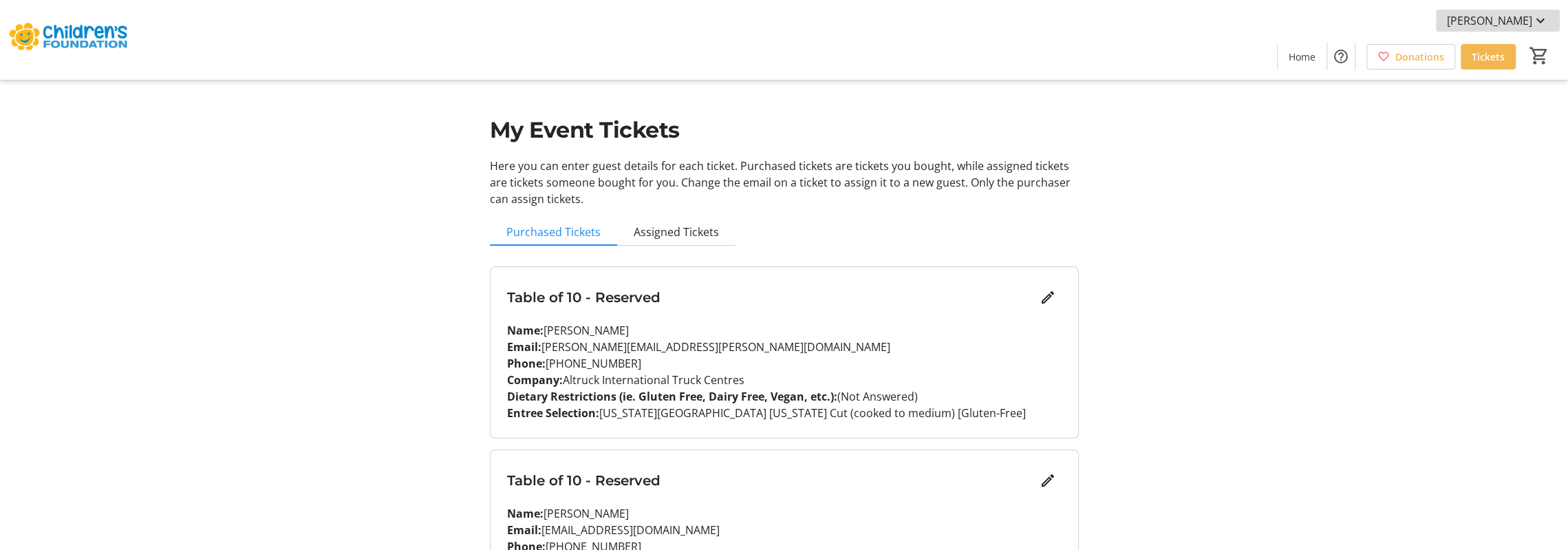
click at [1543, 28] on mat-icon at bounding box center [1540, 20] width 16 height 16
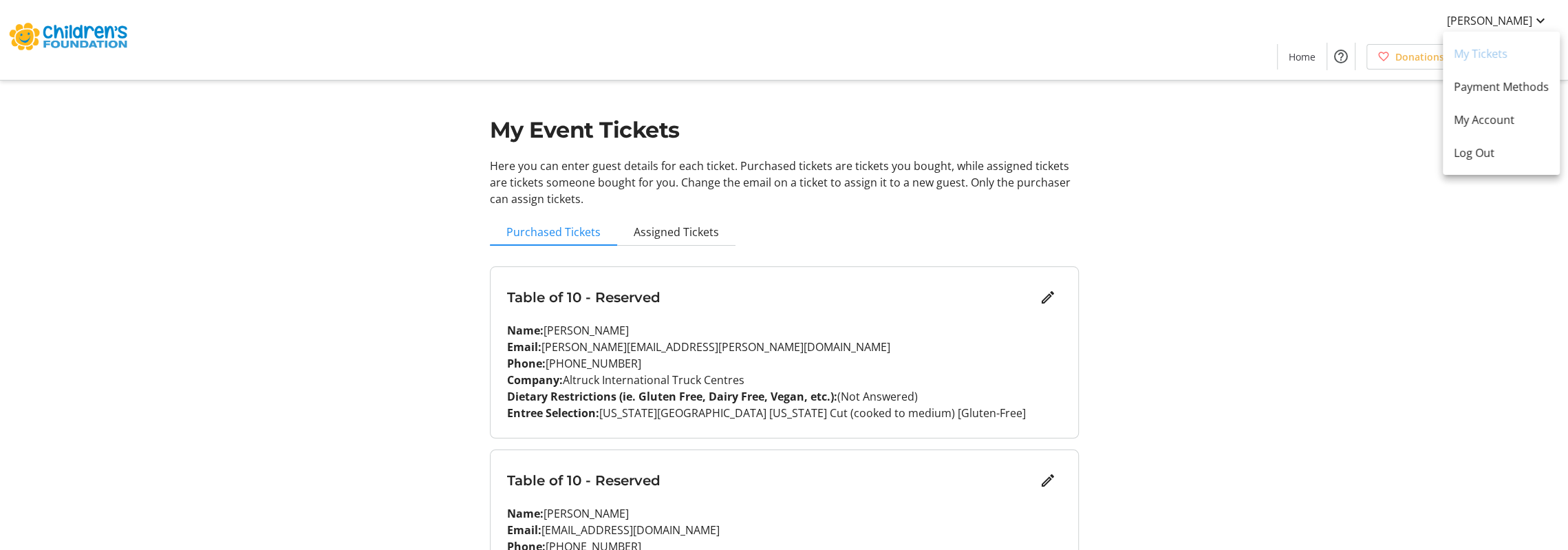
click at [1256, 171] on div at bounding box center [784, 275] width 1568 height 550
click at [1400, 56] on span "Donations" at bounding box center [1419, 56] width 48 height 14
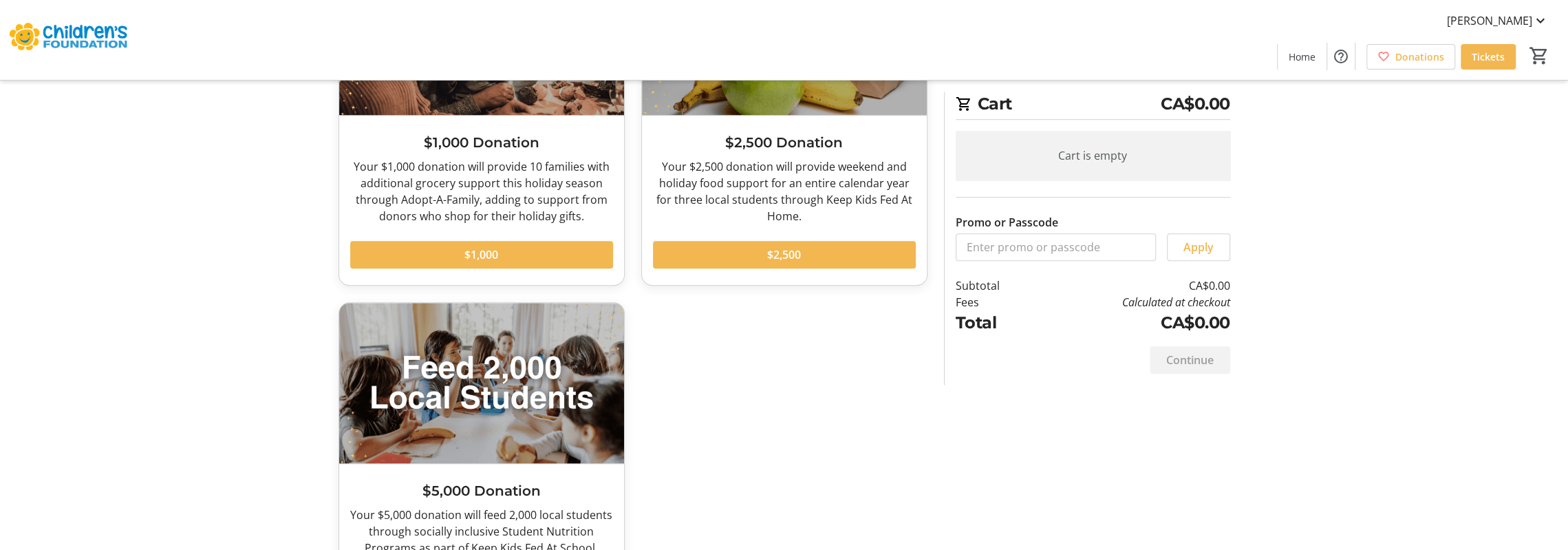
scroll to position [931, 0]
